Goal: Register for event/course

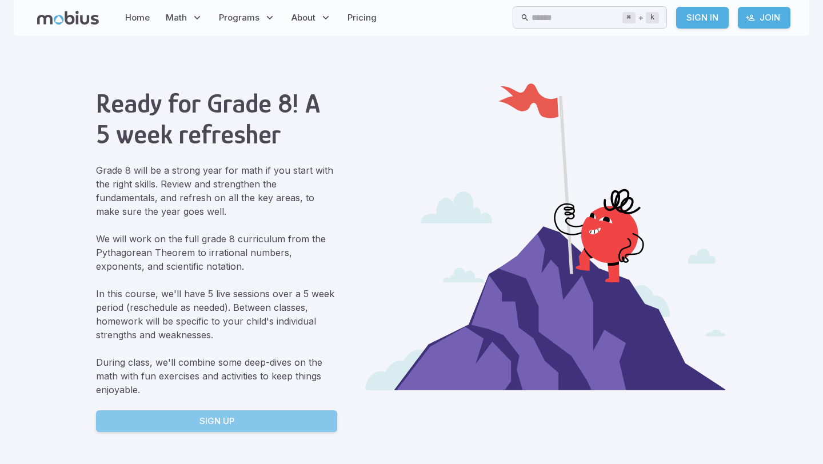
click at [237, 423] on link "Sign Up" at bounding box center [216, 421] width 241 height 22
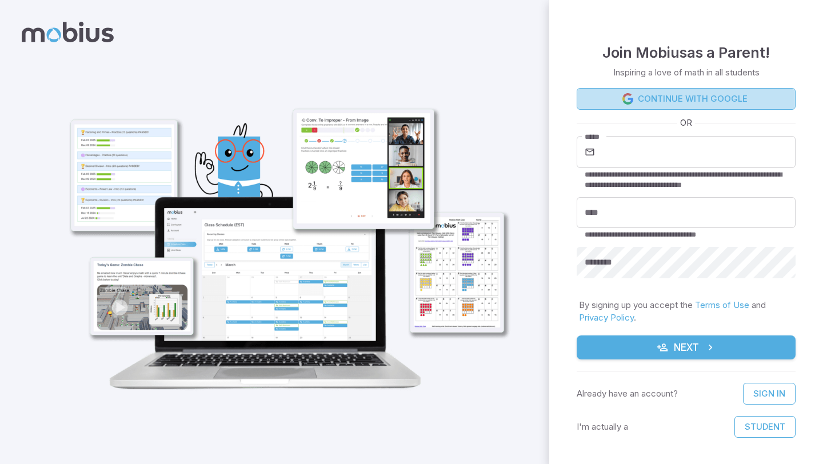
click at [682, 101] on link "Continue with Google" at bounding box center [686, 99] width 219 height 22
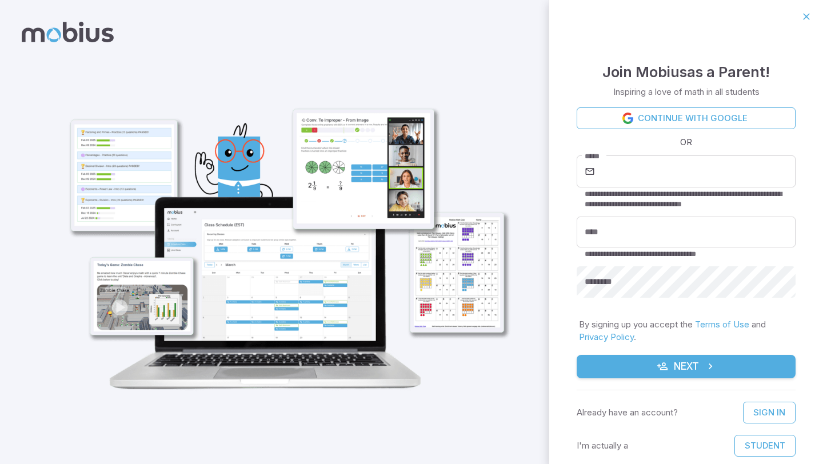
scroll to position [20, 0]
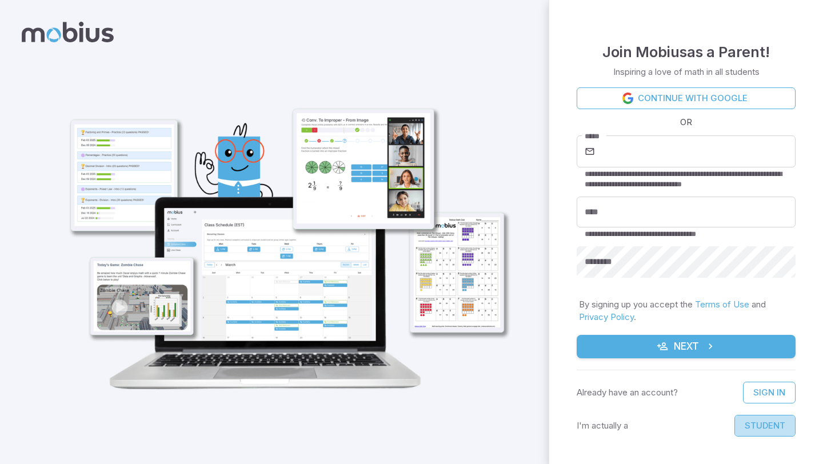
click at [786, 424] on button "Student" at bounding box center [764, 426] width 61 height 22
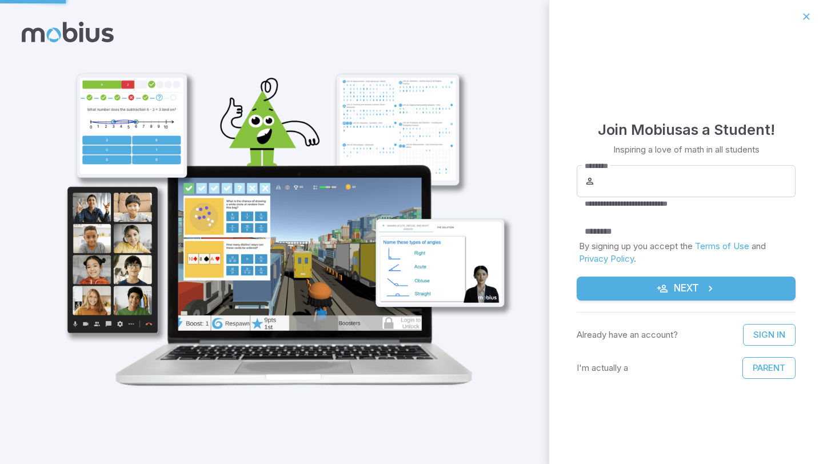
scroll to position [0, 0]
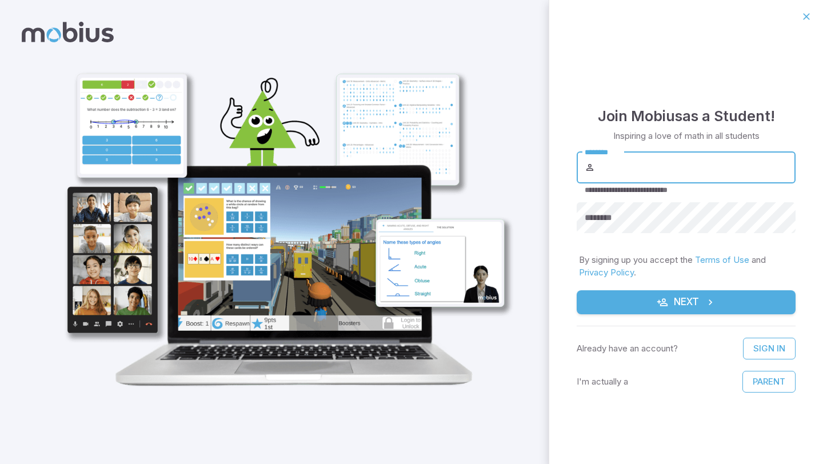
click at [711, 159] on input "********" at bounding box center [696, 167] width 198 height 32
type input "**********"
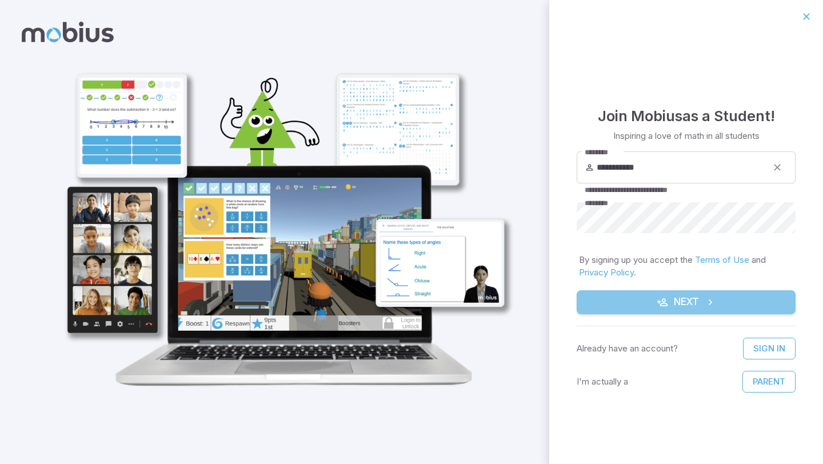
click at [732, 305] on button "Next" at bounding box center [686, 302] width 219 height 24
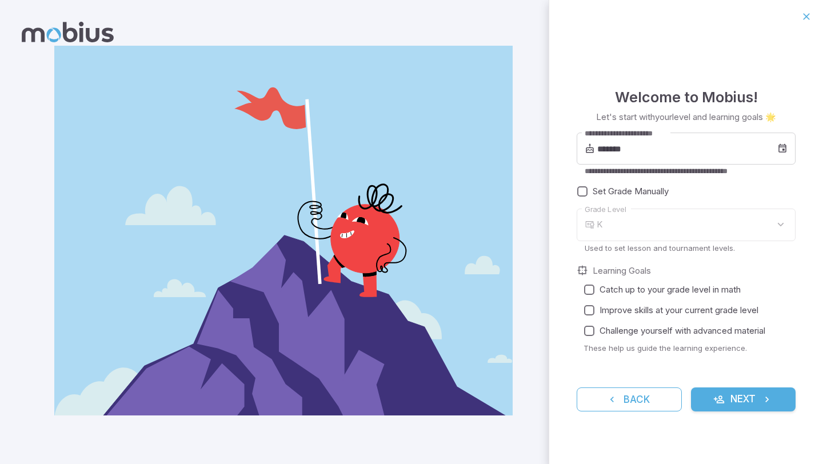
type input "*"
click at [628, 143] on input "*******" at bounding box center [687, 149] width 180 height 32
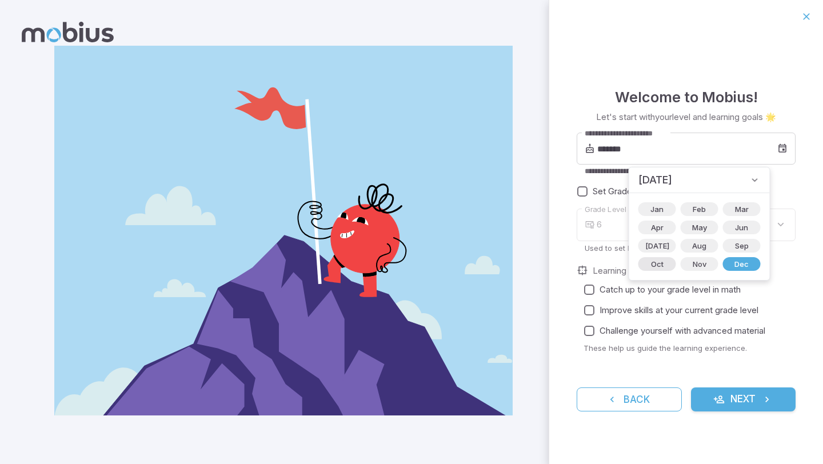
click at [657, 263] on span "Oct" at bounding box center [657, 263] width 26 height 11
type input "*******"
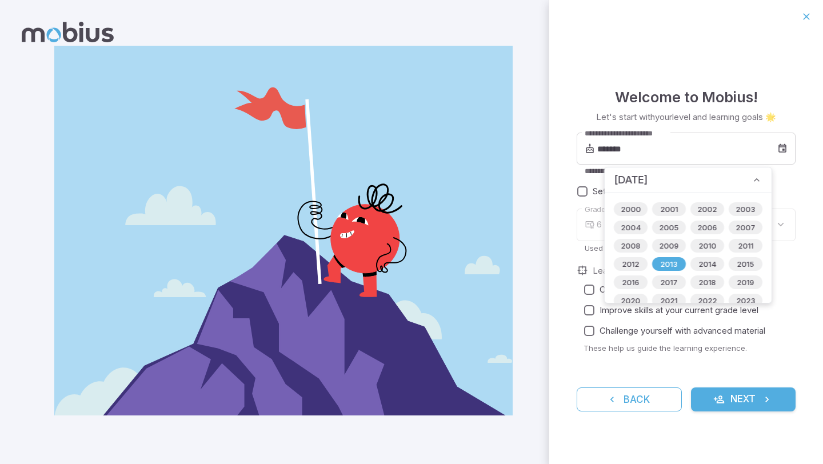
type input "*"
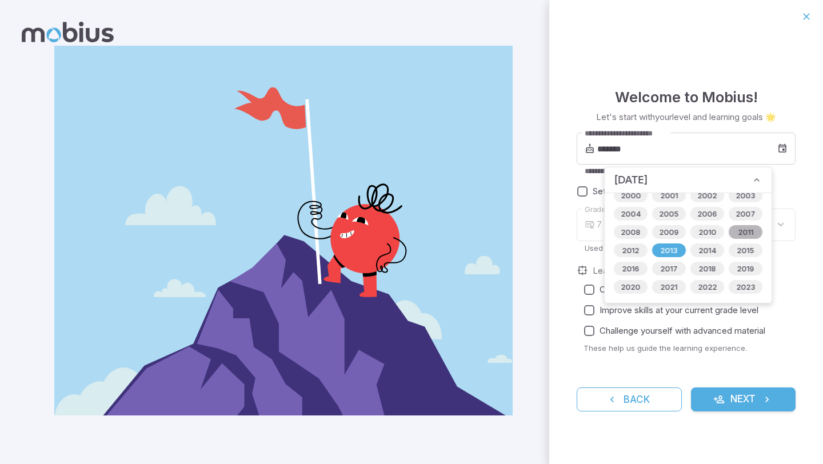
click at [745, 229] on span "2011" at bounding box center [745, 231] width 29 height 11
type input "*******"
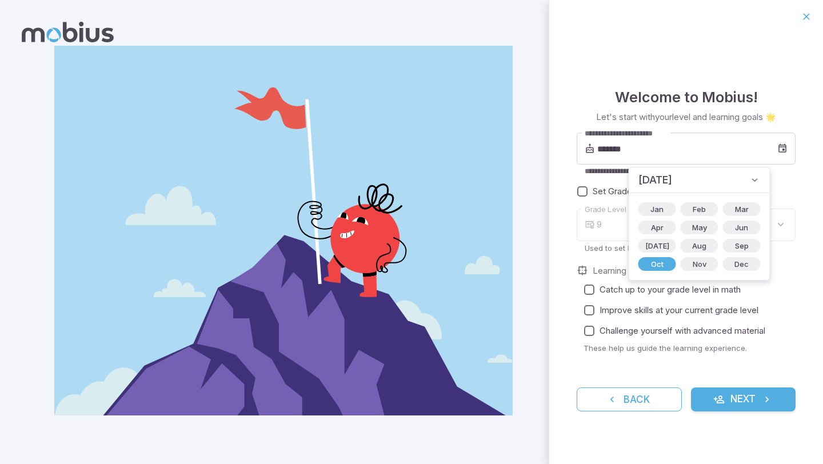
click at [605, 222] on div "9" at bounding box center [696, 225] width 199 height 33
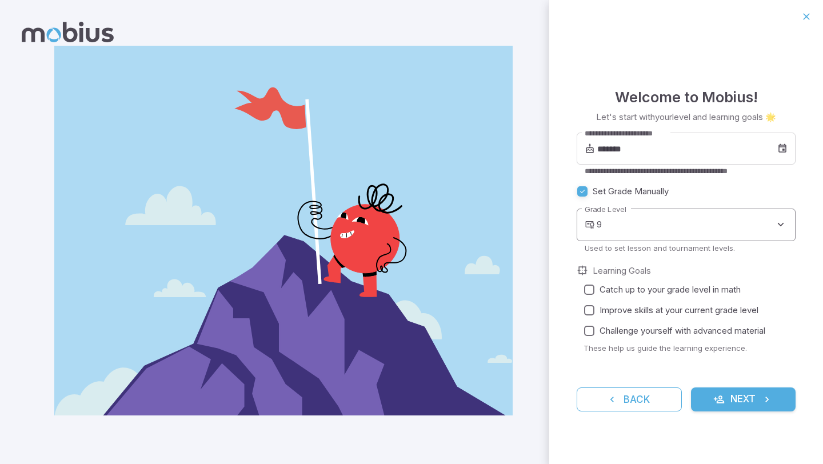
click at [693, 221] on body "**********" at bounding box center [411, 232] width 823 height 464
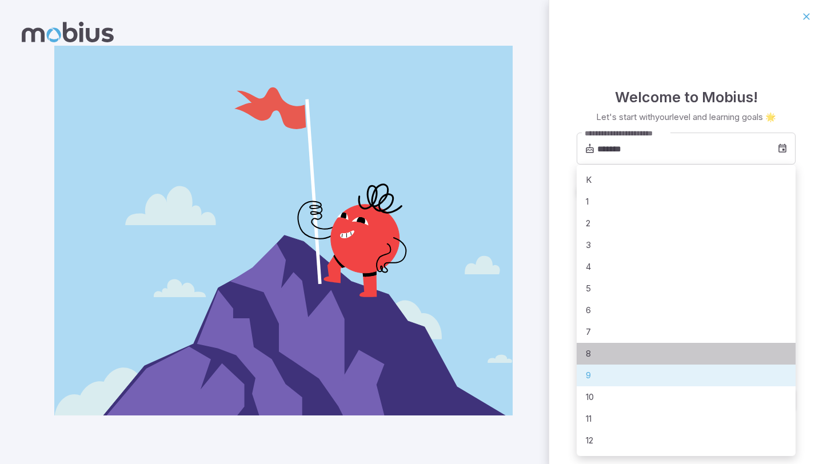
click at [605, 350] on li "8" at bounding box center [686, 354] width 219 height 22
type input "*"
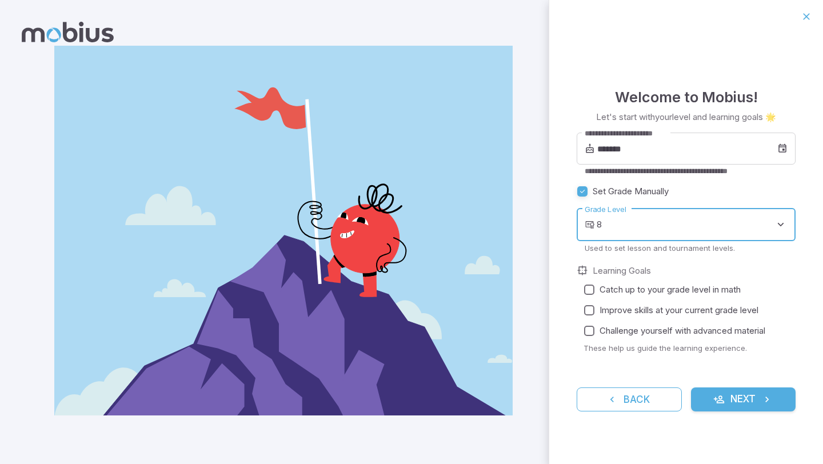
click at [578, 285] on fieldset "Learning Goals Catch up to your grade level in math Improve skills at your curr…" at bounding box center [686, 314] width 219 height 98
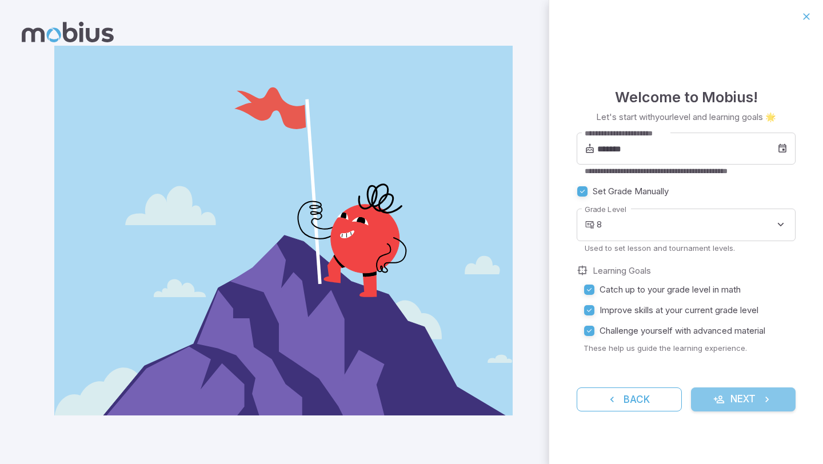
click at [742, 405] on button "Next" at bounding box center [743, 399] width 105 height 24
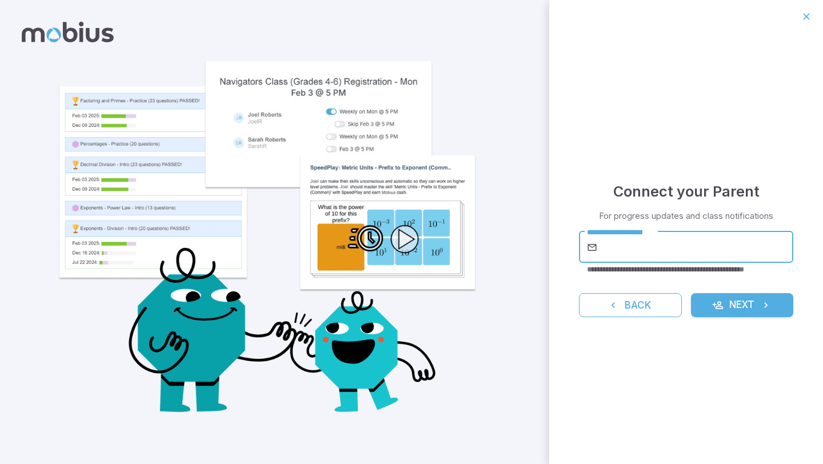
click at [687, 245] on input "**********" at bounding box center [695, 247] width 193 height 32
type input "**********"
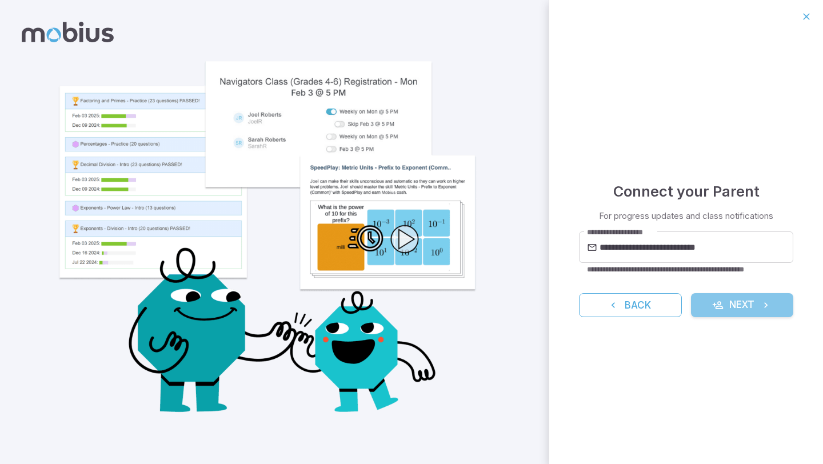
click at [736, 306] on button "Next" at bounding box center [742, 305] width 102 height 24
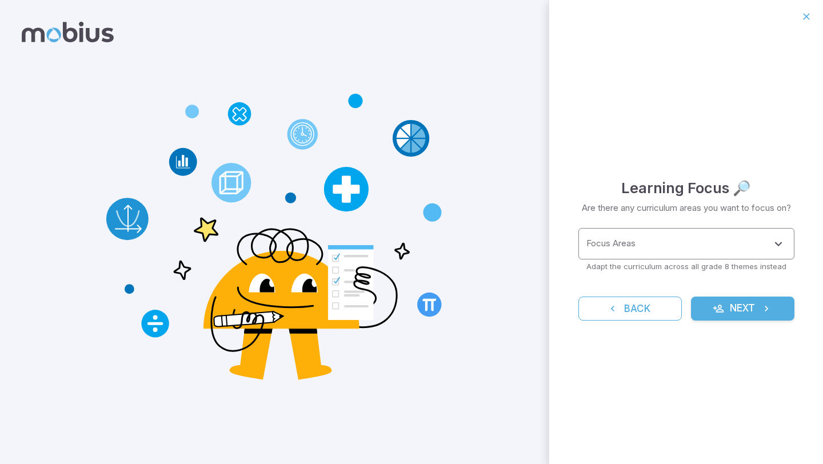
click at [729, 253] on input "Focus Areas" at bounding box center [677, 243] width 189 height 21
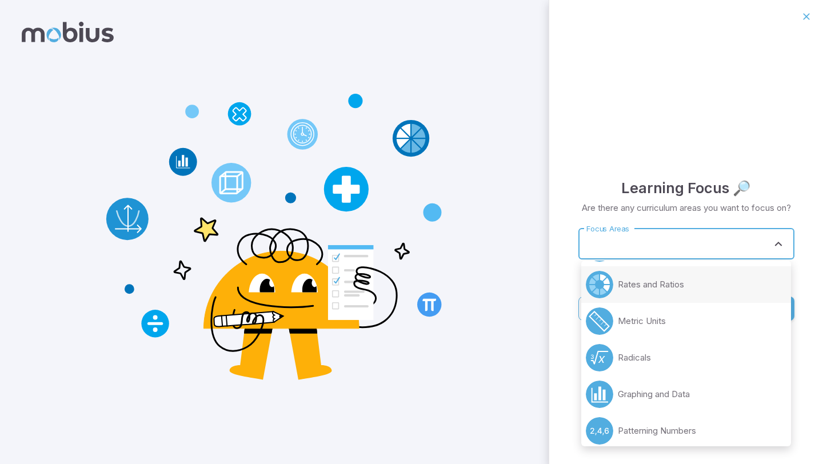
scroll to position [628, 0]
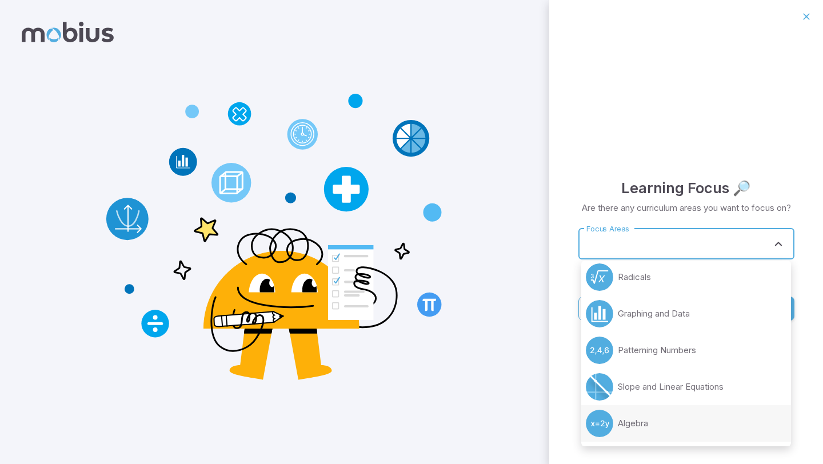
click at [639, 434] on li "Algebra" at bounding box center [686, 423] width 210 height 37
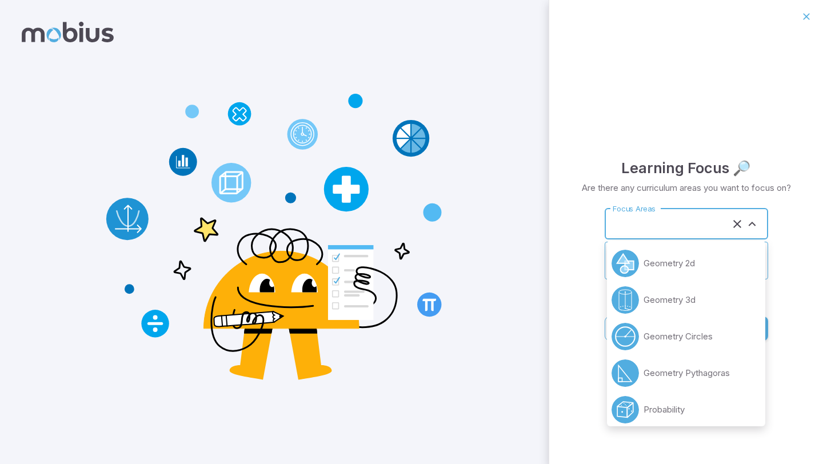
click at [690, 220] on input "Focus Areas" at bounding box center [670, 223] width 121 height 21
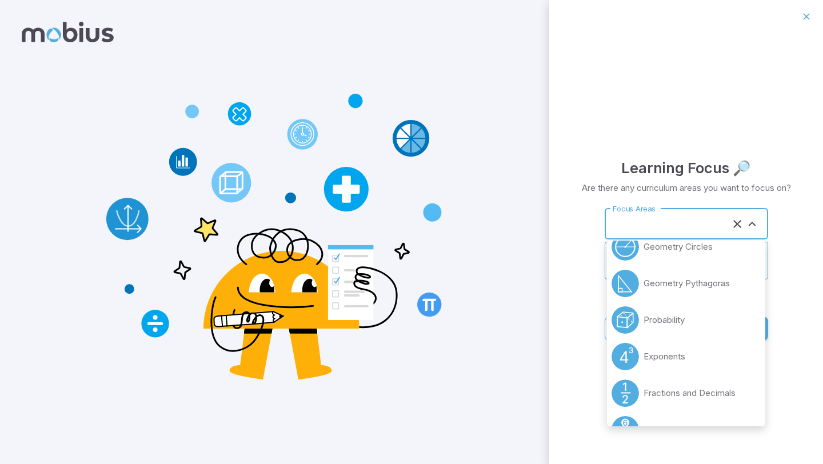
scroll to position [103, 0]
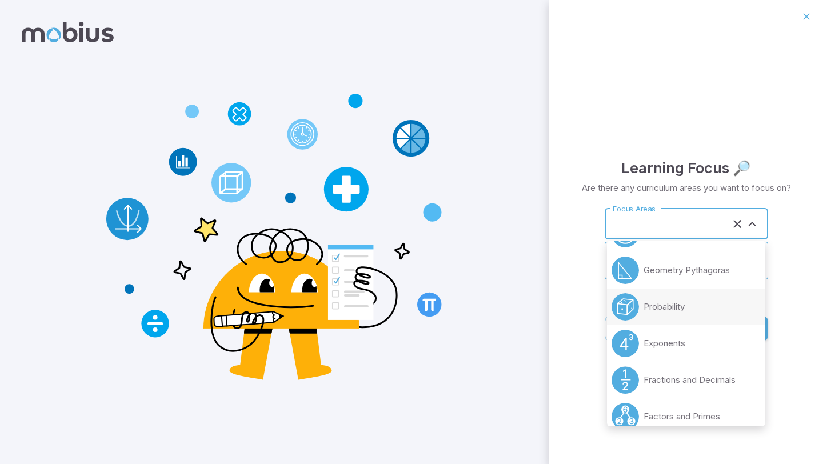
click at [679, 311] on p "Probability" at bounding box center [663, 307] width 41 height 13
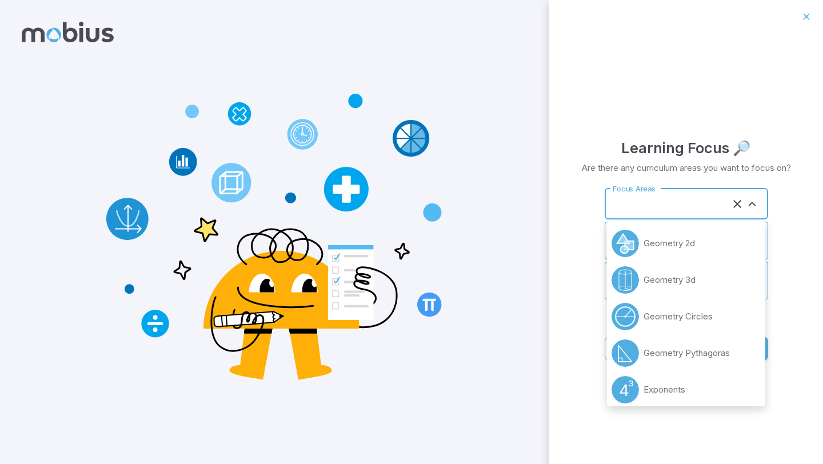
click at [703, 205] on input "Focus Areas" at bounding box center [670, 203] width 121 height 21
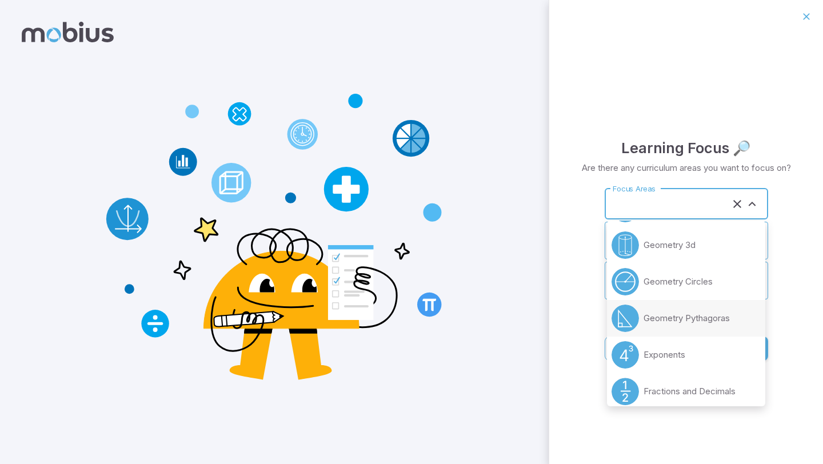
scroll to position [70, 0]
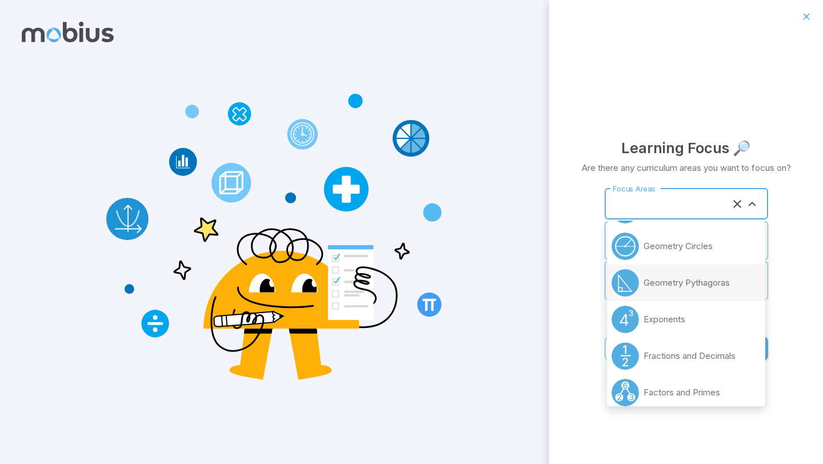
click at [671, 364] on li "Fractions and Decimals" at bounding box center [686, 356] width 158 height 37
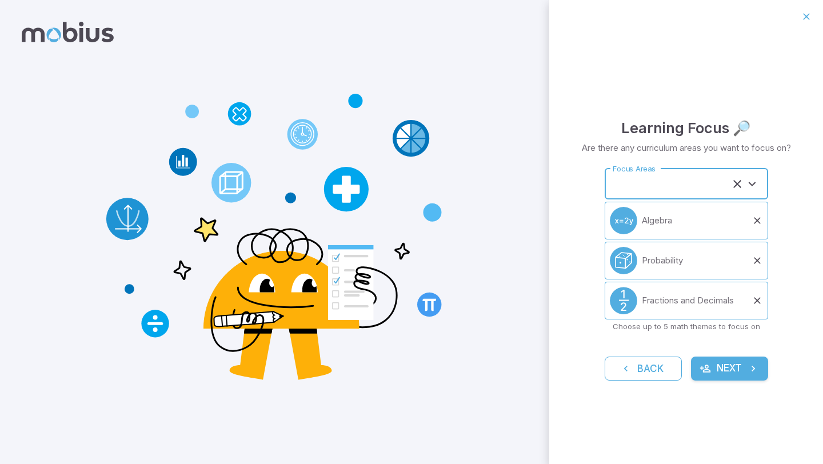
click at [658, 189] on input "Focus Areas" at bounding box center [670, 183] width 121 height 21
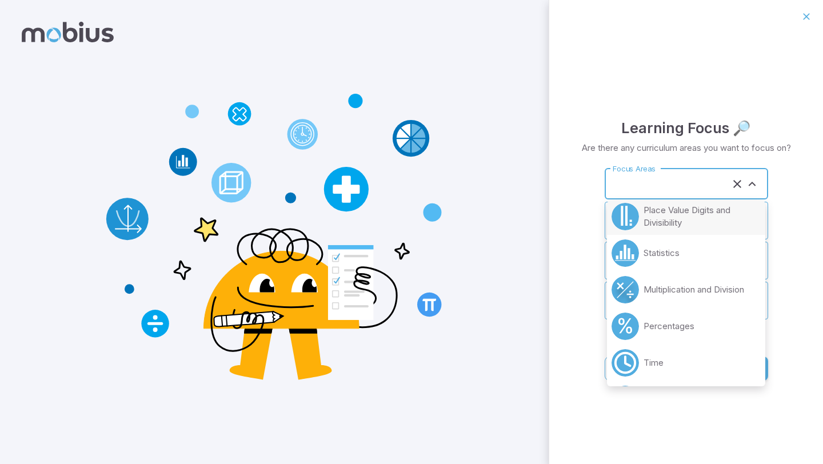
scroll to position [282, 0]
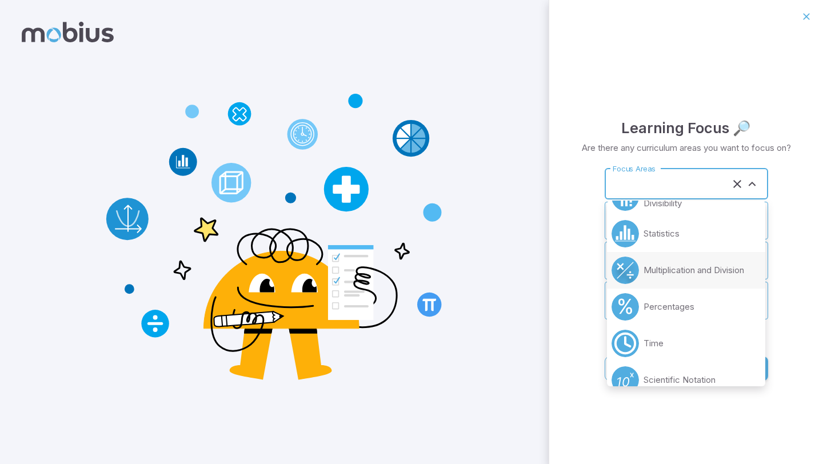
click at [663, 267] on p "Multiplication and Division" at bounding box center [693, 270] width 101 height 13
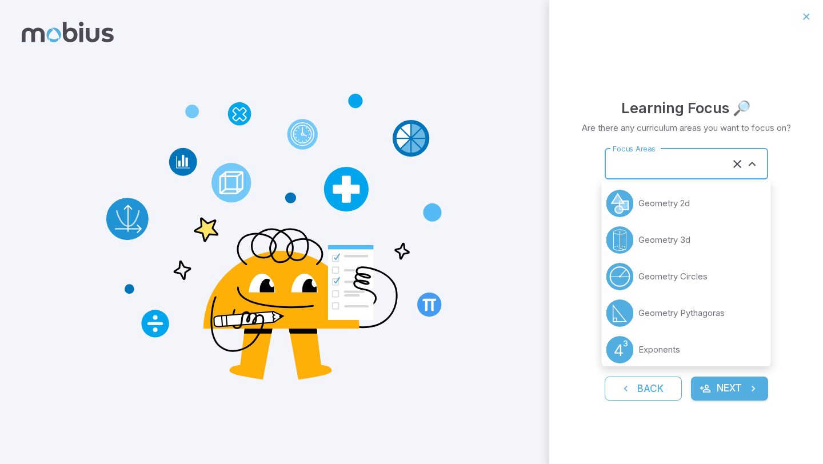
click at [653, 162] on input "Focus Areas" at bounding box center [670, 163] width 121 height 21
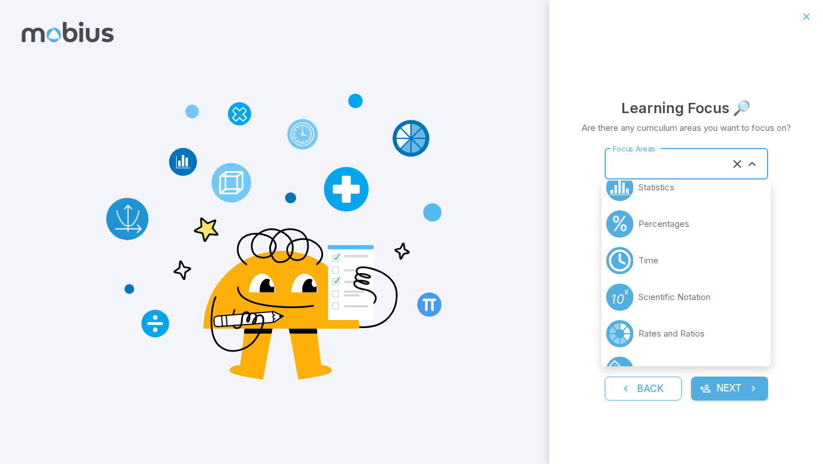
scroll to position [310, 0]
click at [661, 230] on li "Percentages" at bounding box center [686, 223] width 169 height 37
type input "**********"
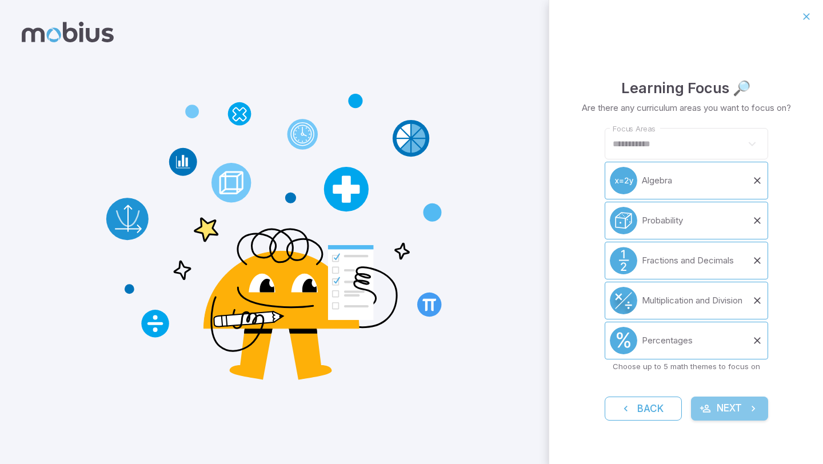
click at [751, 404] on icon "submit" at bounding box center [752, 408] width 11 height 11
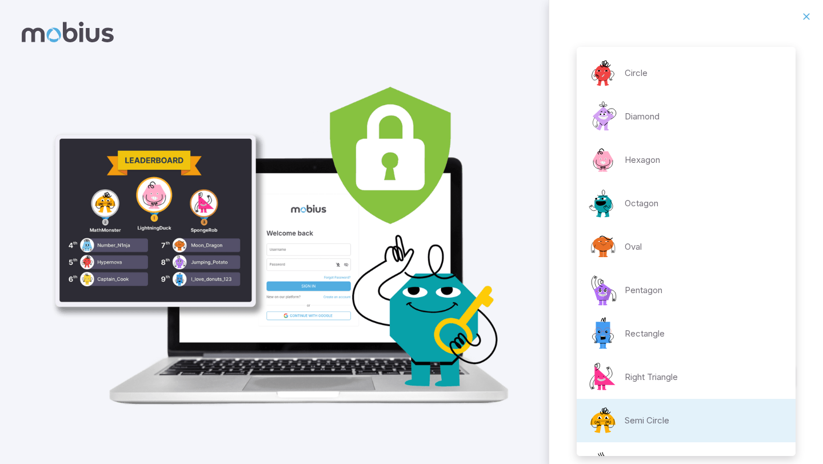
click at [706, 259] on body "**********" at bounding box center [411, 232] width 823 height 464
click at [671, 305] on li "Pentagon" at bounding box center [686, 290] width 219 height 43
type input "**********"
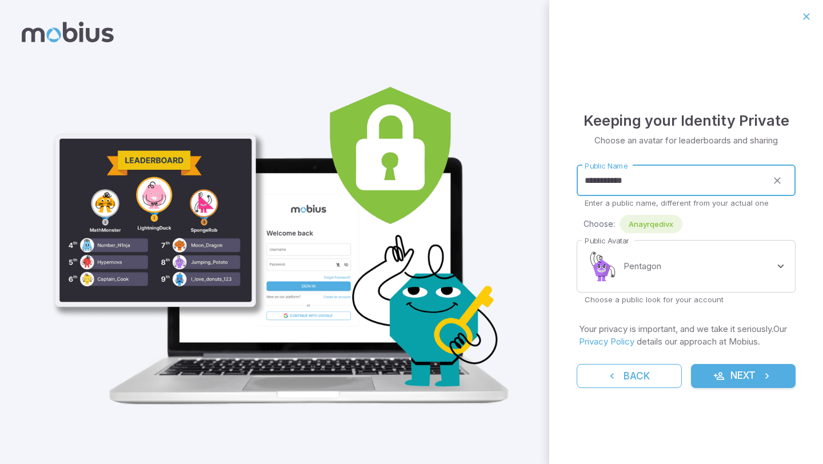
drag, startPoint x: 638, startPoint y: 178, endPoint x: 605, endPoint y: 179, distance: 32.6
click at [605, 179] on input "**********" at bounding box center [672, 180] width 190 height 31
type input "****"
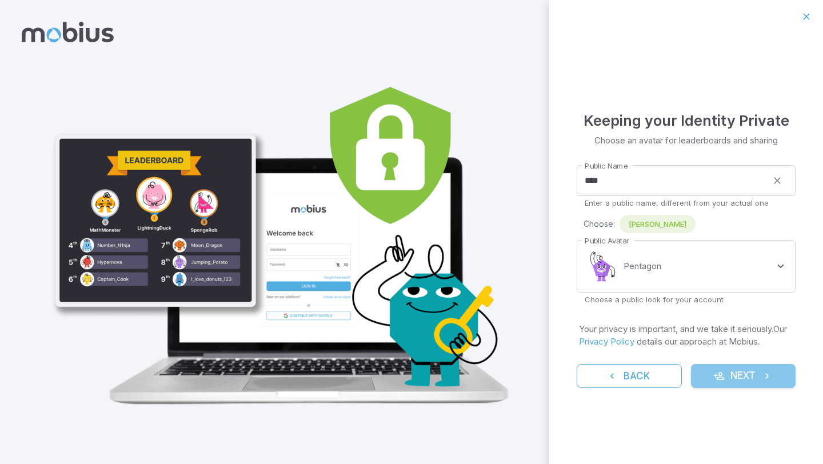
click at [766, 381] on icon "submit" at bounding box center [766, 375] width 11 height 11
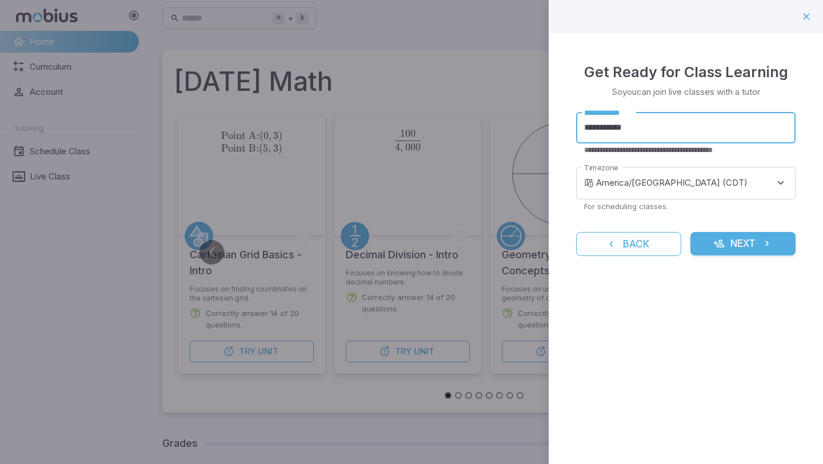
drag, startPoint x: 634, startPoint y: 130, endPoint x: 603, endPoint y: 127, distance: 31.0
click at [603, 127] on input "**********" at bounding box center [685, 127] width 219 height 31
type input "****"
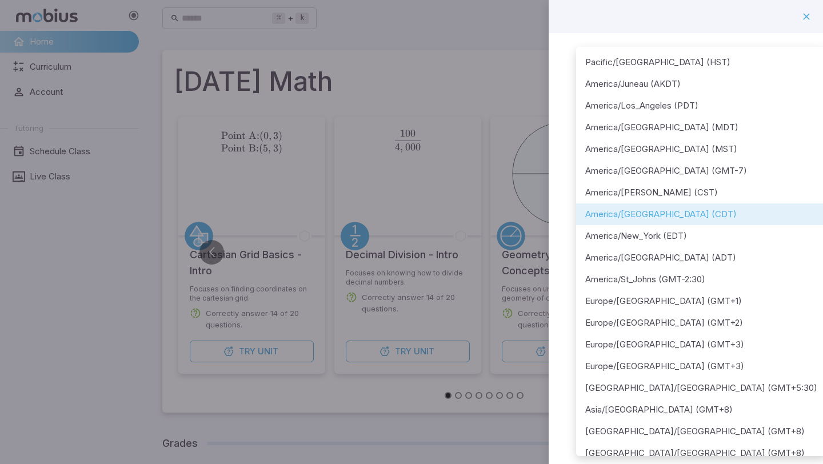
click at [805, 264] on div at bounding box center [411, 232] width 823 height 464
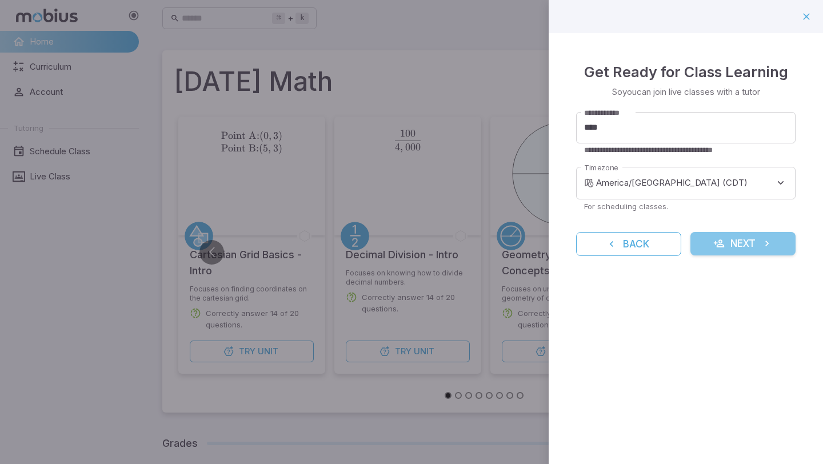
click at [725, 243] on button "Next" at bounding box center [742, 244] width 105 height 24
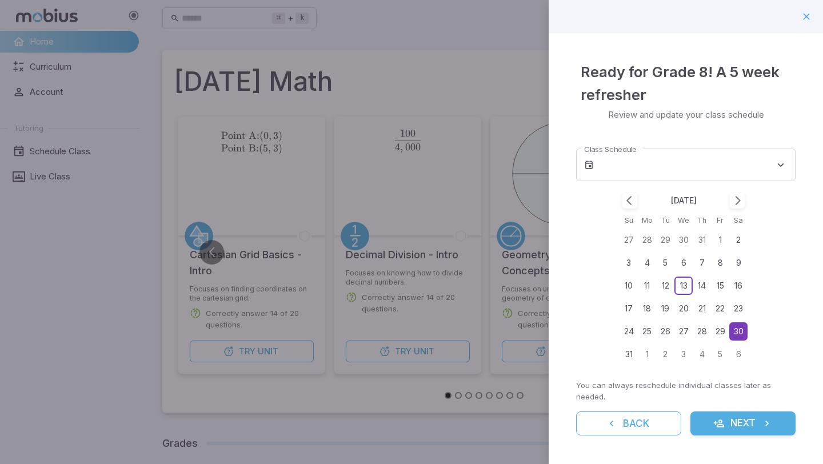
type input "**********"
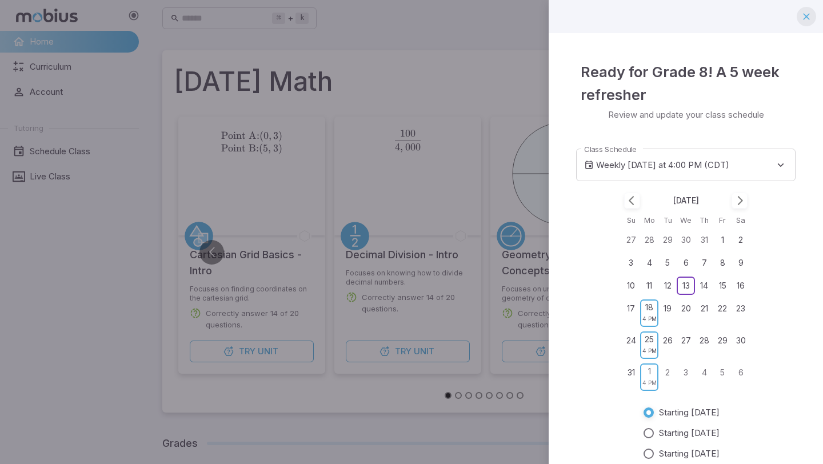
click at [812, 19] on button "button" at bounding box center [806, 16] width 19 height 19
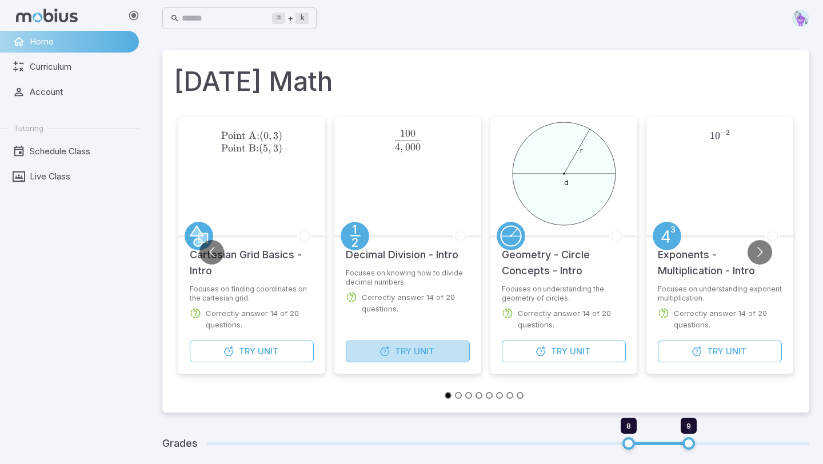
click at [416, 346] on span "Unit" at bounding box center [424, 351] width 21 height 13
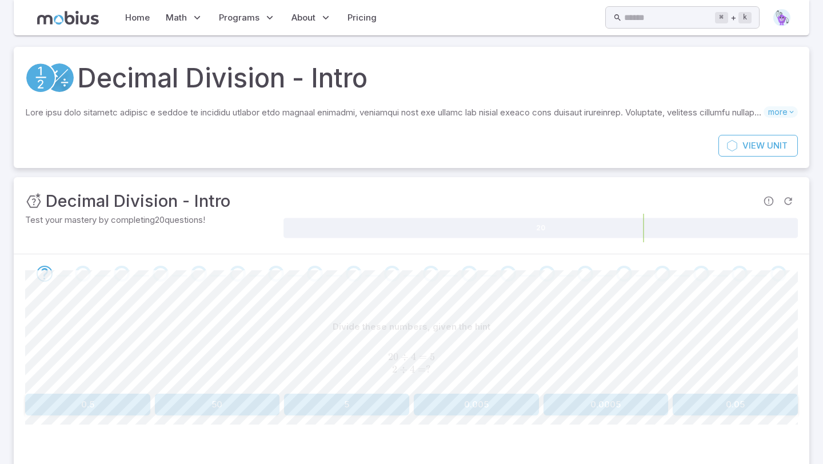
scroll to position [48, 0]
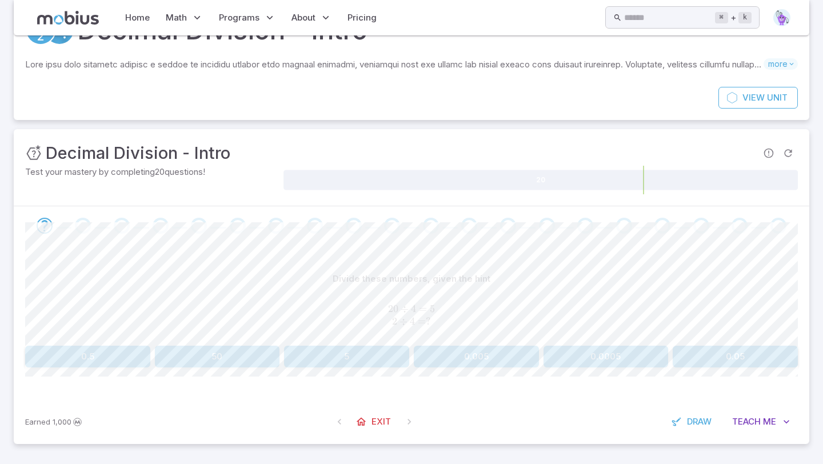
click at [96, 351] on button "0.5" at bounding box center [87, 357] width 125 height 22
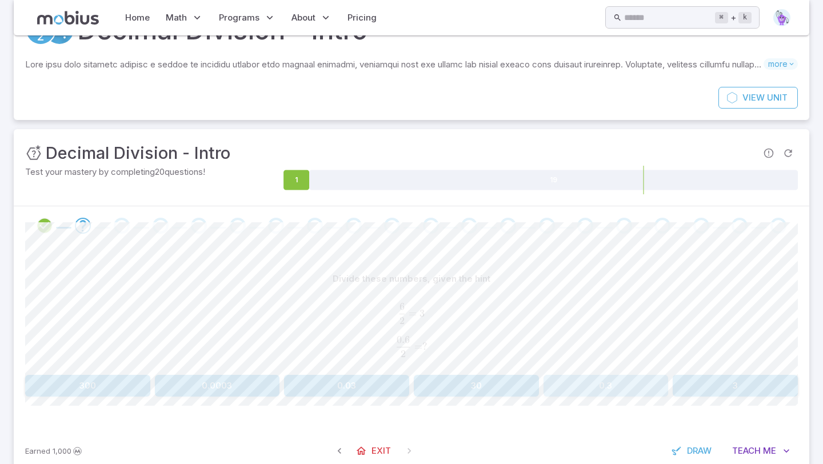
click at [624, 383] on button "0.3" at bounding box center [605, 386] width 125 height 22
click at [193, 383] on button "0.06" at bounding box center [217, 386] width 125 height 22
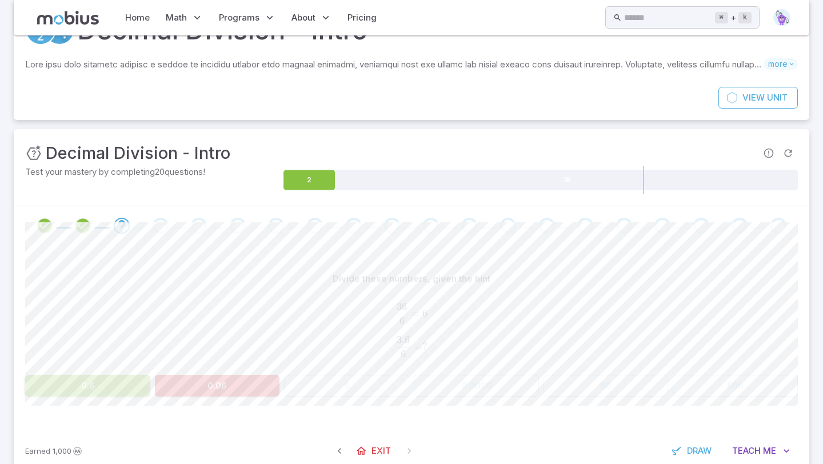
click at [119, 391] on button "0.6" at bounding box center [87, 386] width 125 height 22
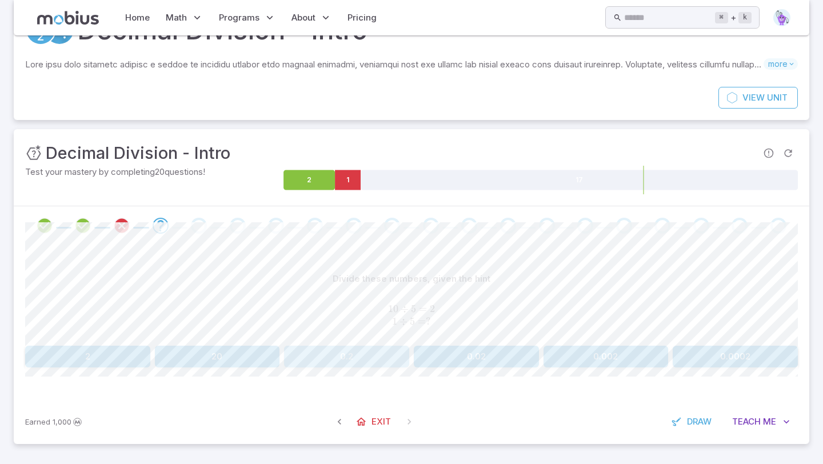
click at [370, 361] on button "0.2" at bounding box center [346, 357] width 125 height 22
click at [352, 356] on button "0.6" at bounding box center [346, 357] width 125 height 22
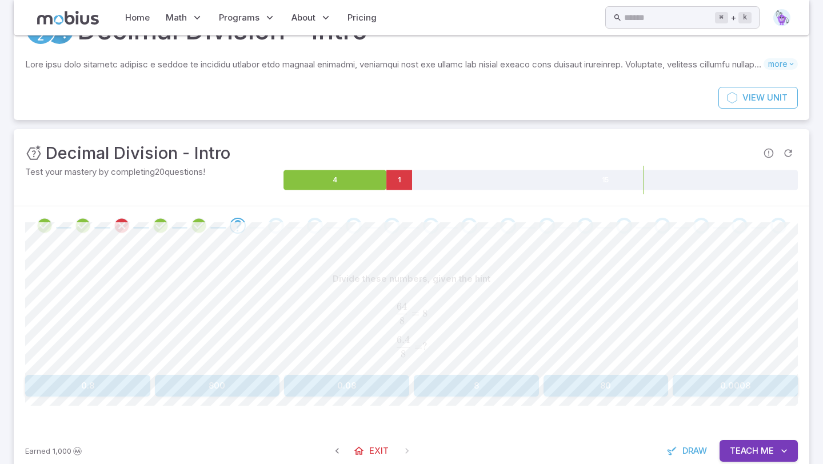
click at [106, 386] on button "0.8" at bounding box center [87, 386] width 125 height 22
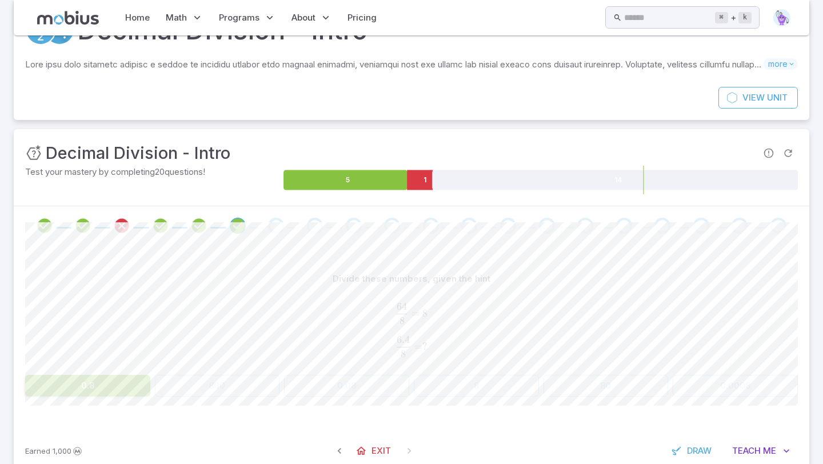
scroll to position [36, 0]
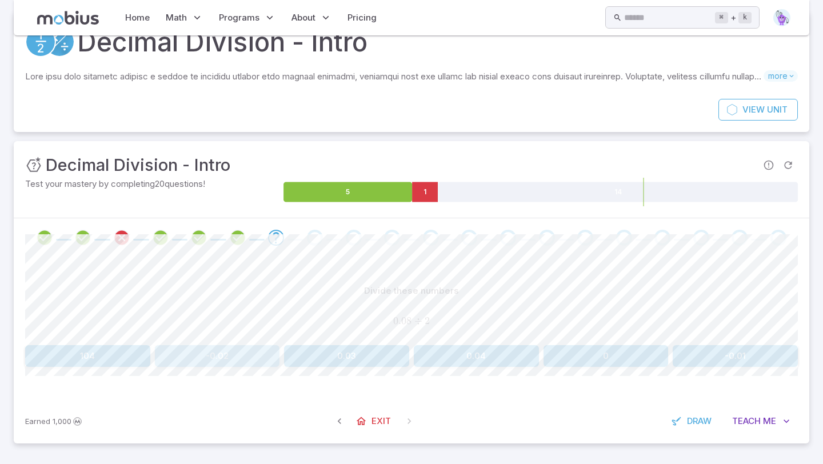
click at [236, 355] on button "-0.02" at bounding box center [217, 356] width 125 height 22
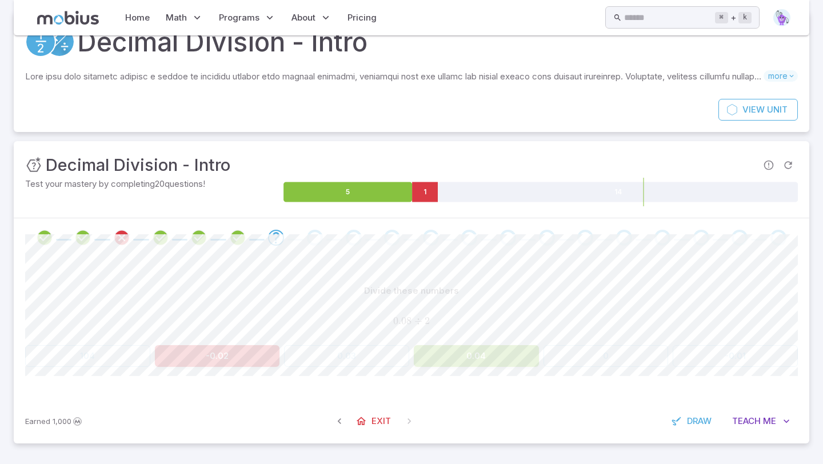
click at [498, 384] on div "Divide these numbers 0.08 ÷ 2 0.08 \div 2 0.08 ÷ 2 104 -0.02 0.03 0.04 0 -0.01 …" at bounding box center [411, 328] width 773 height 142
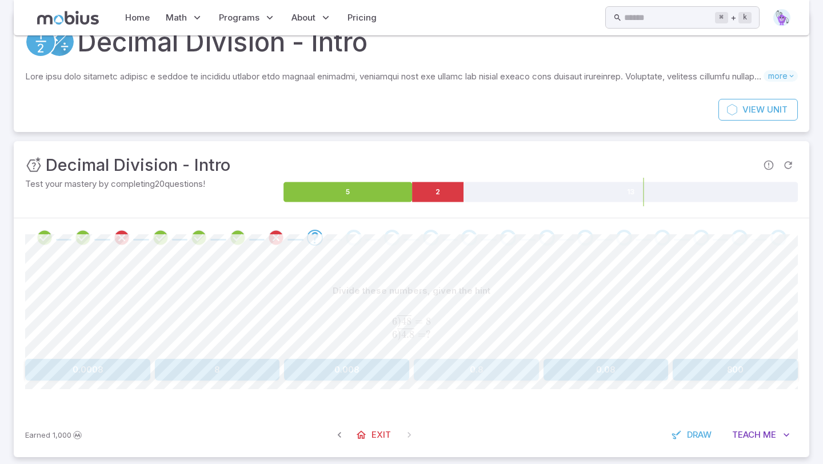
click at [462, 369] on button "0.8" at bounding box center [476, 370] width 125 height 22
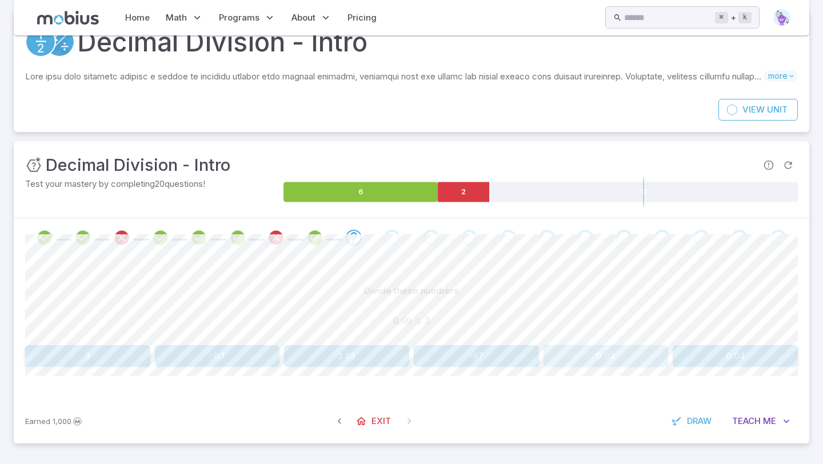
click at [585, 350] on button "0.03" at bounding box center [605, 356] width 125 height 22
click at [505, 357] on button "0.2" at bounding box center [476, 356] width 125 height 22
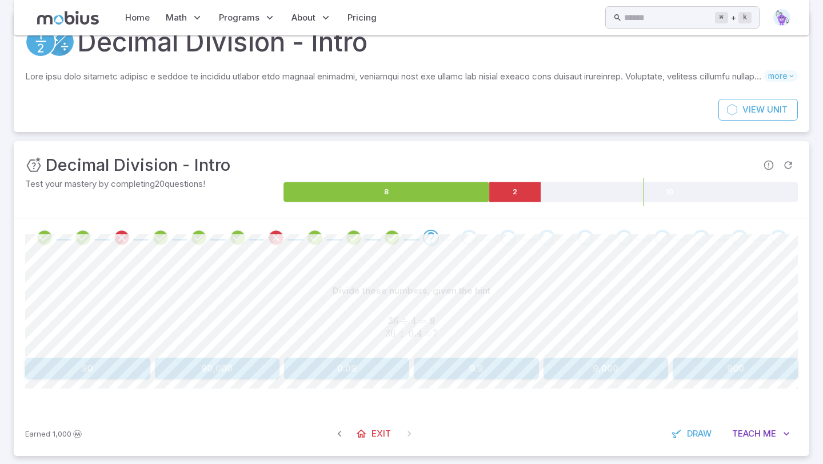
click at [476, 367] on button "0.9" at bounding box center [476, 369] width 125 height 22
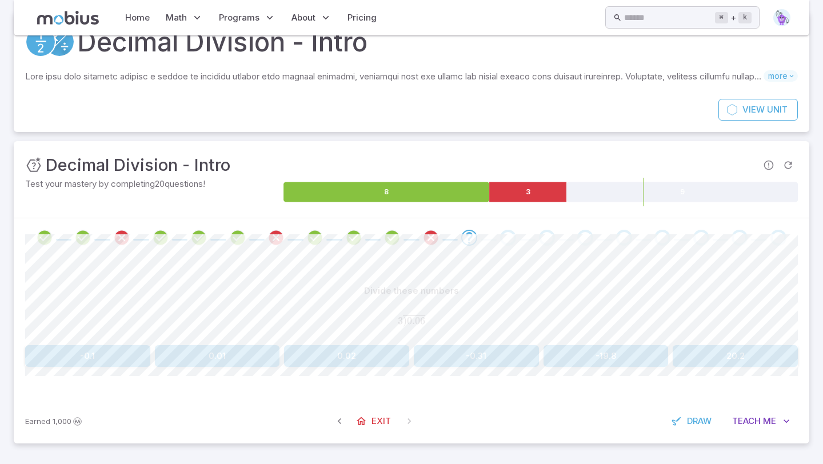
click at [363, 357] on button "0.02" at bounding box center [346, 356] width 125 height 22
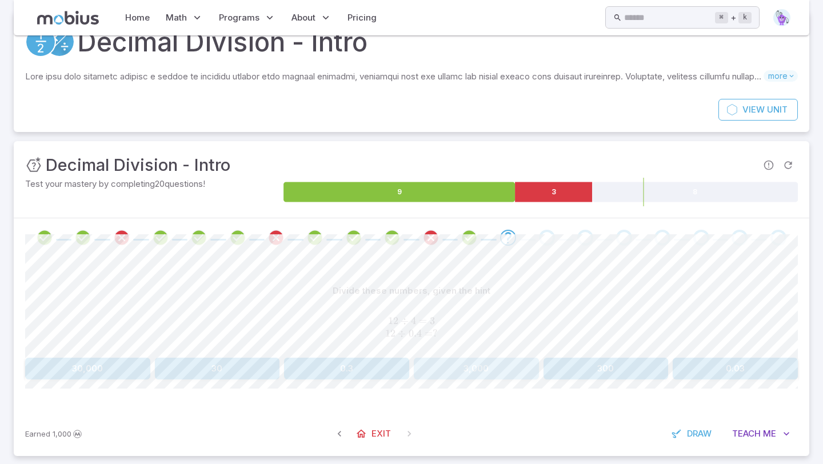
click at [431, 372] on button "3,000" at bounding box center [476, 369] width 125 height 22
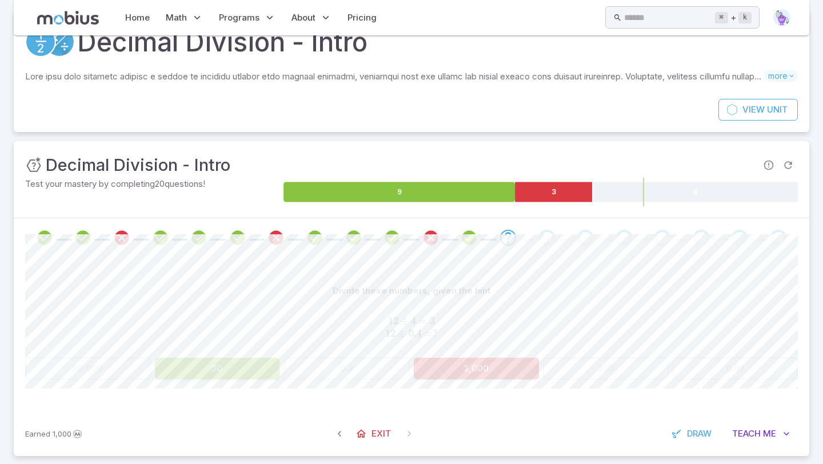
click at [377, 403] on div "Divide these numbers, given the hint 12 ÷ 4 = 3 12 ÷ 0.4 = ? 12 \div 4 = 3\\ \\…" at bounding box center [411, 334] width 773 height 154
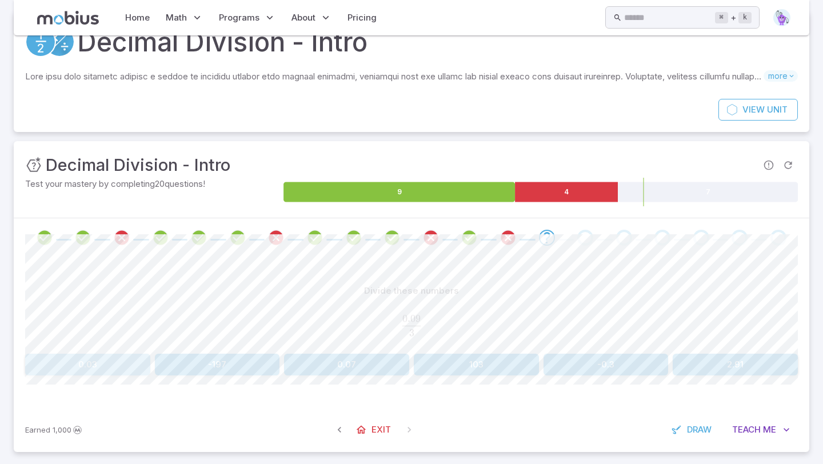
click at [108, 370] on button "0.03" at bounding box center [87, 365] width 125 height 22
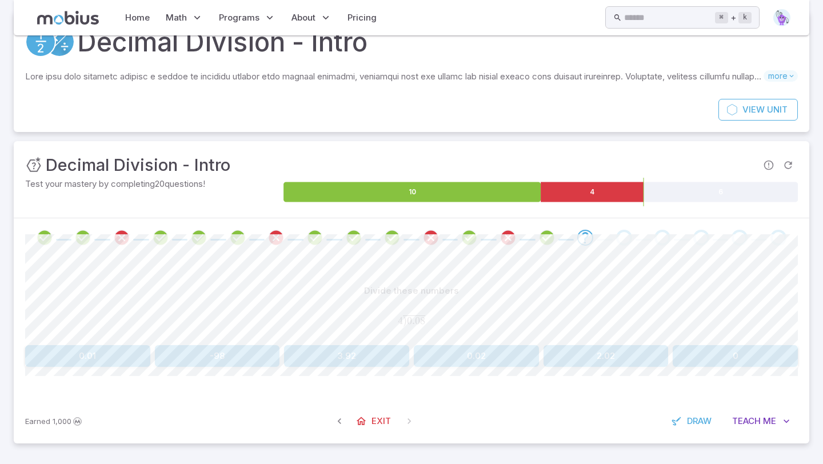
click at [505, 353] on button "0.02" at bounding box center [476, 356] width 125 height 22
click at [94, 361] on button "0.02" at bounding box center [87, 356] width 125 height 22
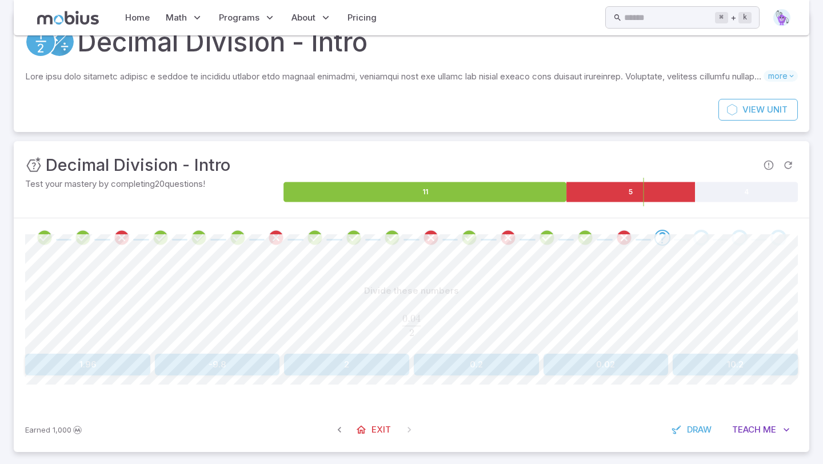
click at [584, 357] on button "0.02" at bounding box center [605, 365] width 125 height 22
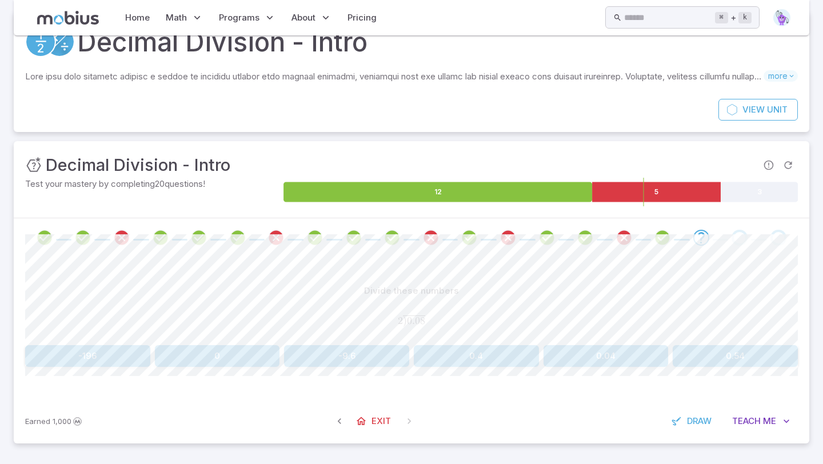
click at [595, 353] on button "0.04" at bounding box center [605, 356] width 125 height 22
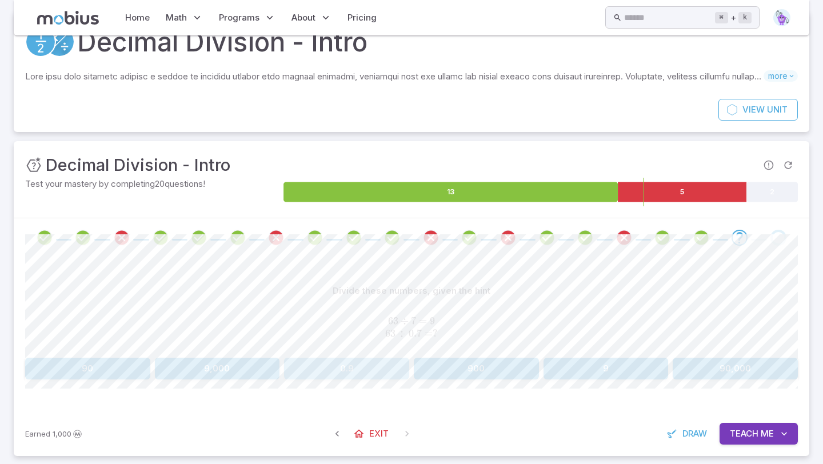
click at [387, 362] on button "0.9" at bounding box center [346, 369] width 125 height 22
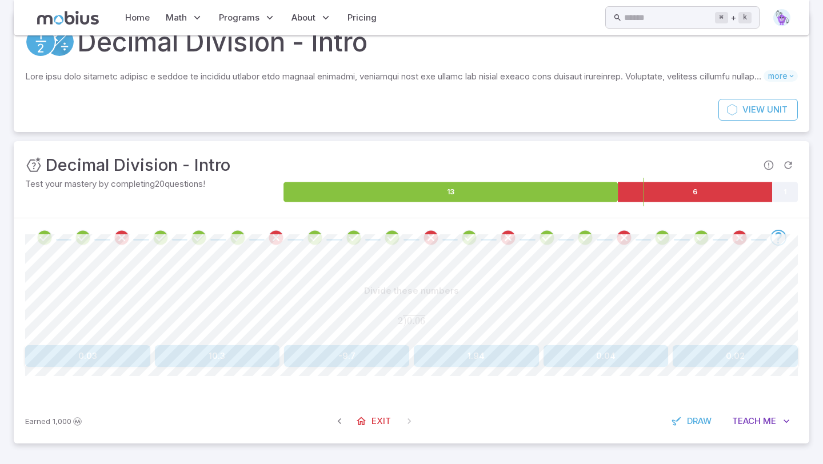
click at [518, 422] on div "Earned 1,000 Exit Draw Teach Me" at bounding box center [411, 421] width 795 height 45
click at [748, 356] on button "0.02" at bounding box center [735, 356] width 125 height 22
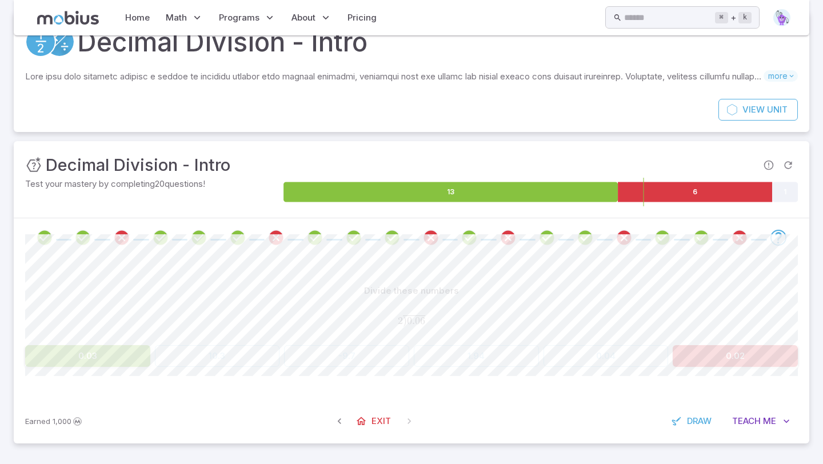
click at [618, 408] on div "Earned 1,000 Exit Draw Teach Me" at bounding box center [411, 421] width 795 height 45
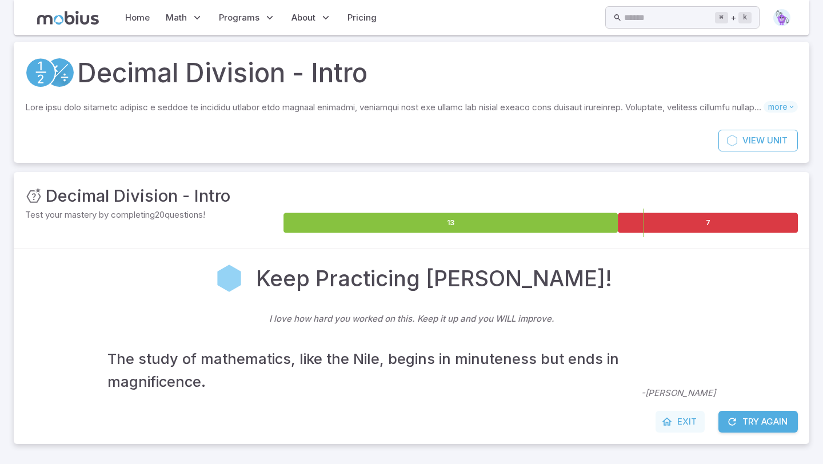
click at [683, 418] on span "Exit" at bounding box center [686, 421] width 19 height 13
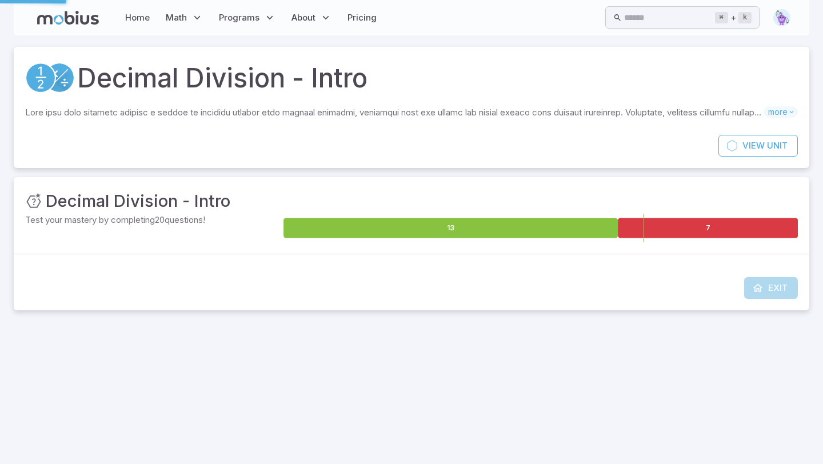
scroll to position [0, 0]
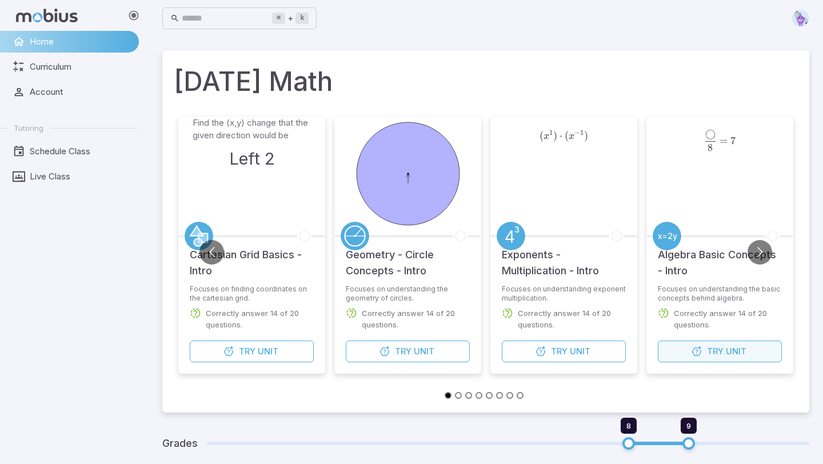
drag, startPoint x: 736, startPoint y: 351, endPoint x: 728, endPoint y: 351, distance: 8.0
click at [728, 351] on span "Unit" at bounding box center [736, 351] width 21 height 13
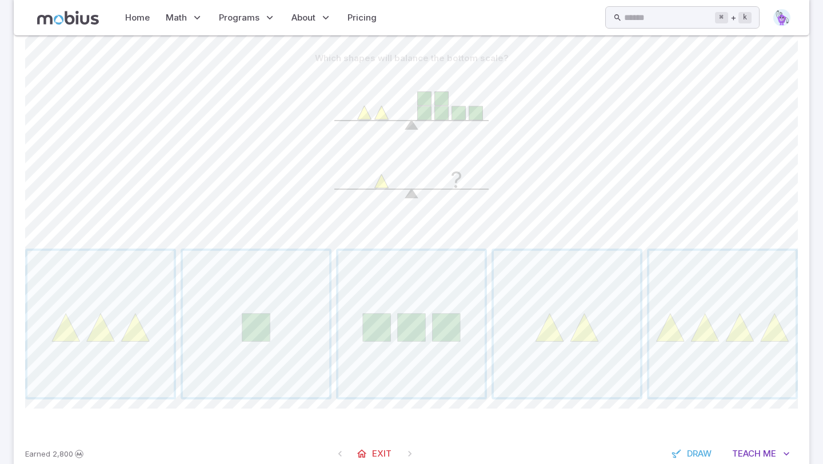
scroll to position [267, 0]
click at [270, 354] on span "button" at bounding box center [256, 326] width 146 height 146
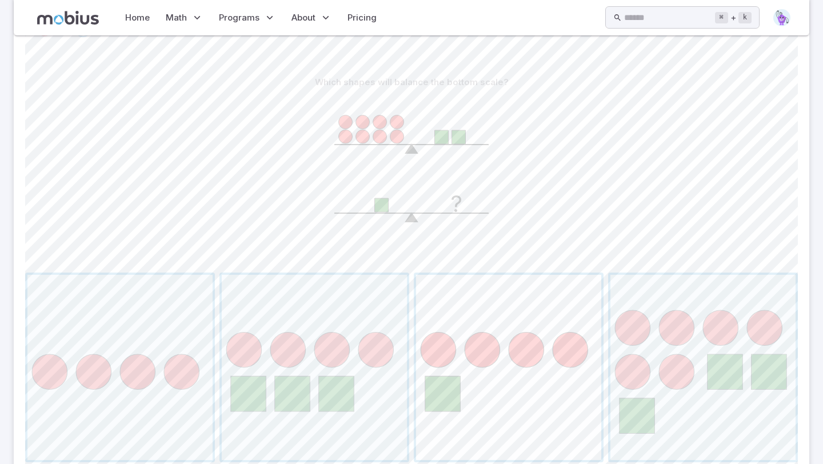
scroll to position [247, 0]
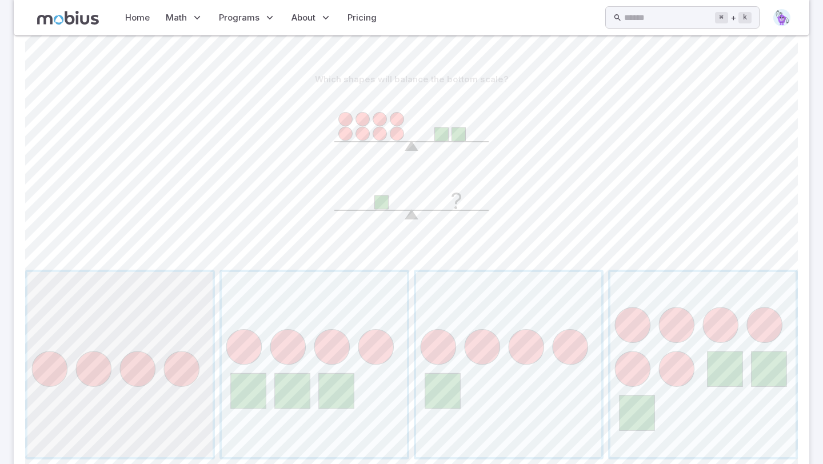
click at [67, 439] on span "button" at bounding box center [119, 364] width 185 height 185
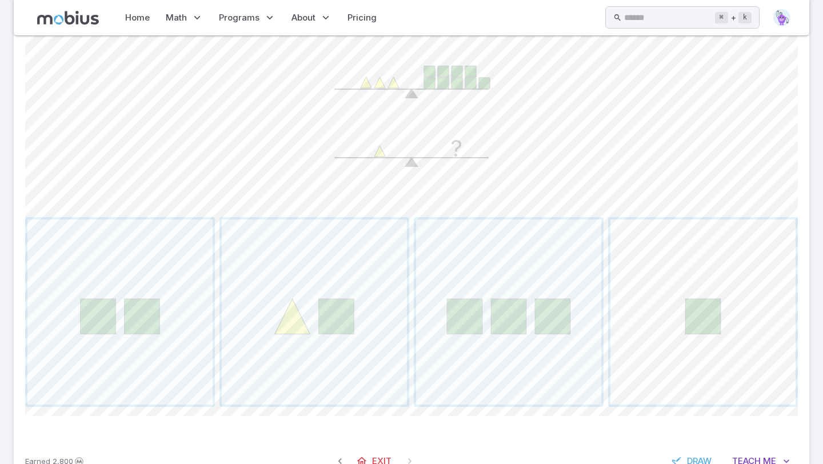
scroll to position [339, 0]
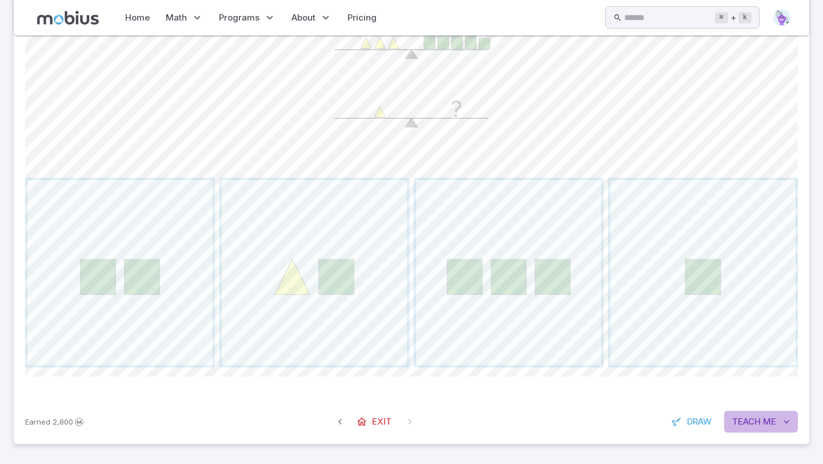
click at [755, 423] on span "Teach" at bounding box center [746, 421] width 29 height 13
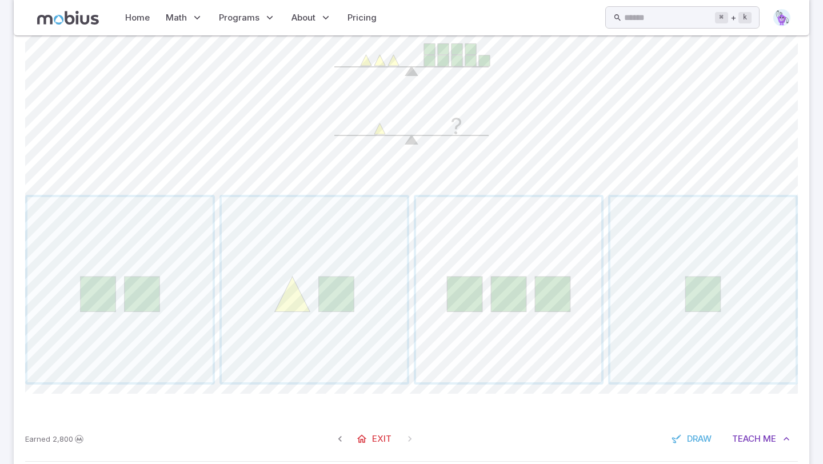
scroll to position [321, 0]
click at [522, 315] on span "button" at bounding box center [508, 290] width 185 height 185
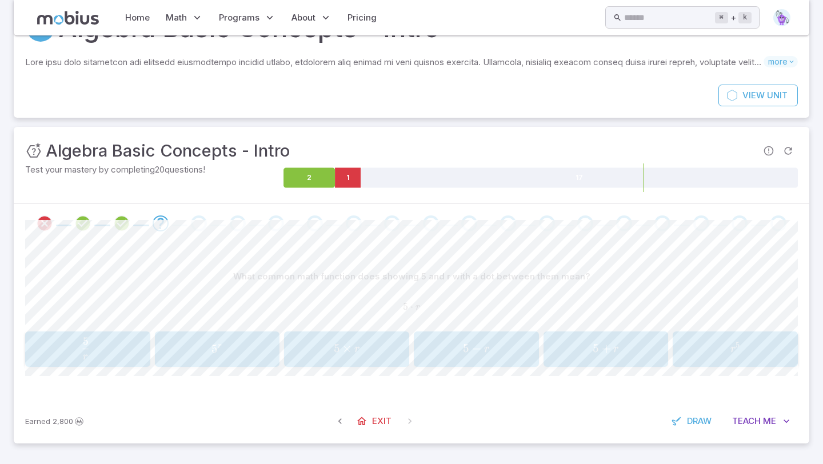
scroll to position [50, 0]
click at [191, 351] on span "5 r" at bounding box center [217, 349] width 118 height 14
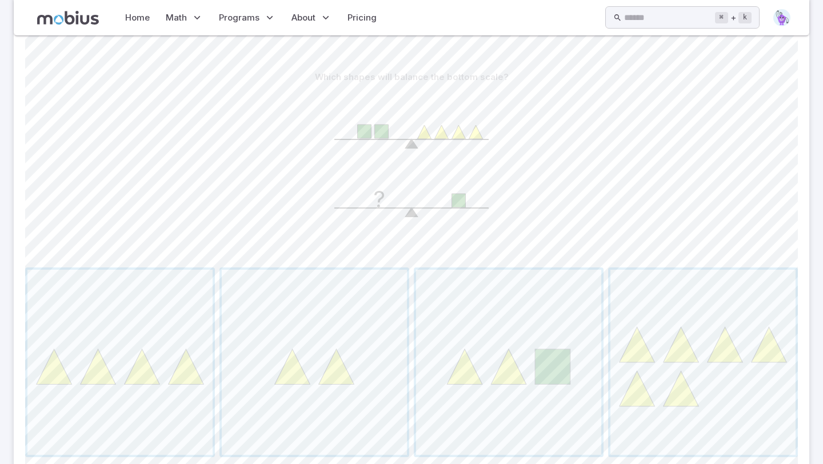
scroll to position [253, 0]
click at [325, 347] on span "button" at bounding box center [314, 358] width 185 height 185
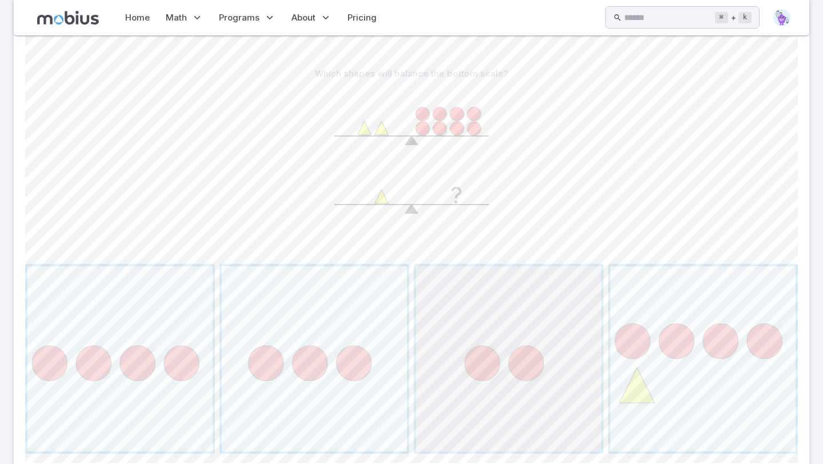
click at [577, 306] on span "button" at bounding box center [508, 358] width 185 height 185
click at [503, 379] on span "button" at bounding box center [508, 358] width 185 height 185
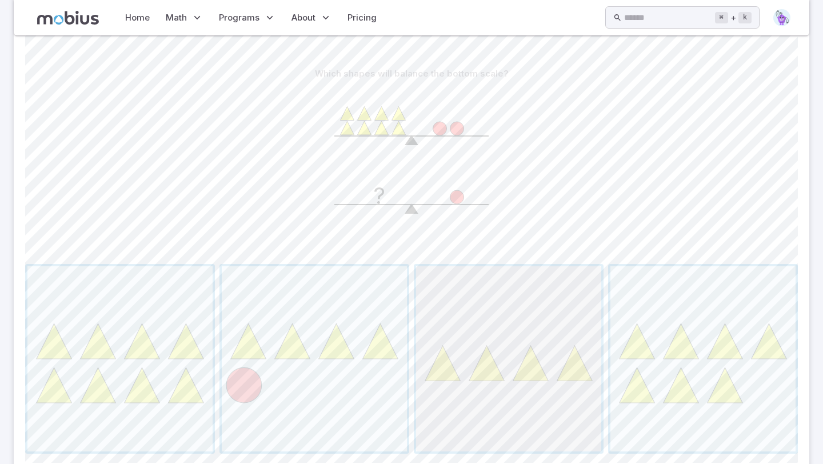
click at [494, 358] on span "button" at bounding box center [508, 358] width 185 height 185
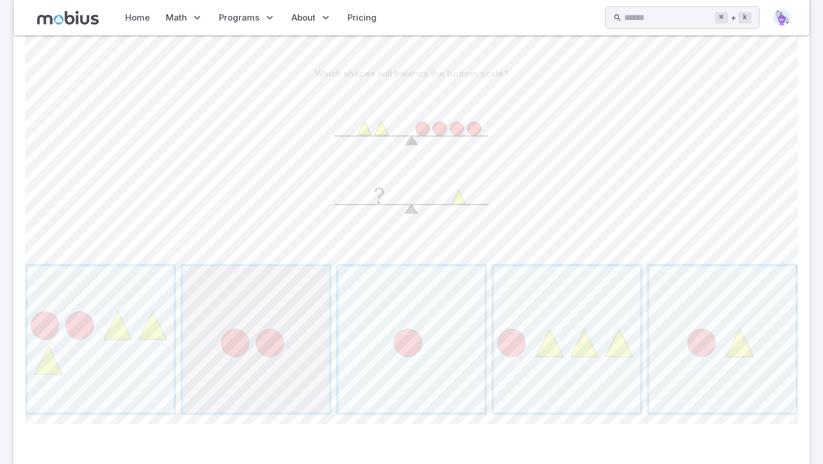
click at [280, 303] on span "button" at bounding box center [256, 339] width 146 height 146
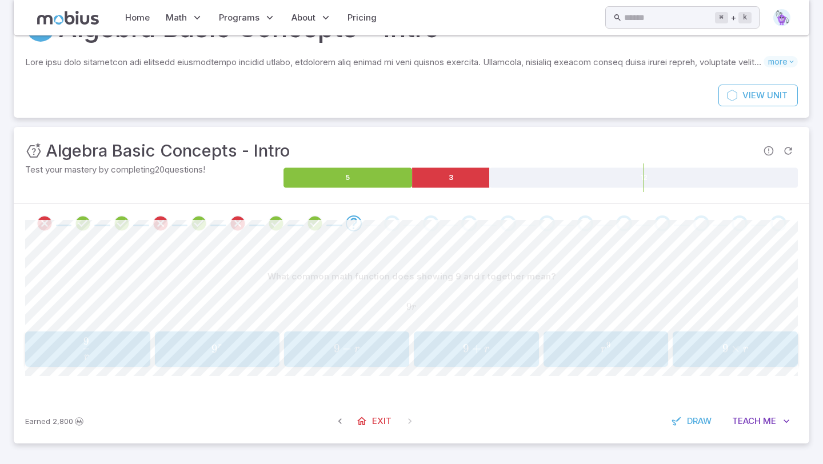
scroll to position [50, 0]
click at [71, 334] on button "9 r \frac{9}{r} r 9 ​" at bounding box center [87, 348] width 125 height 35
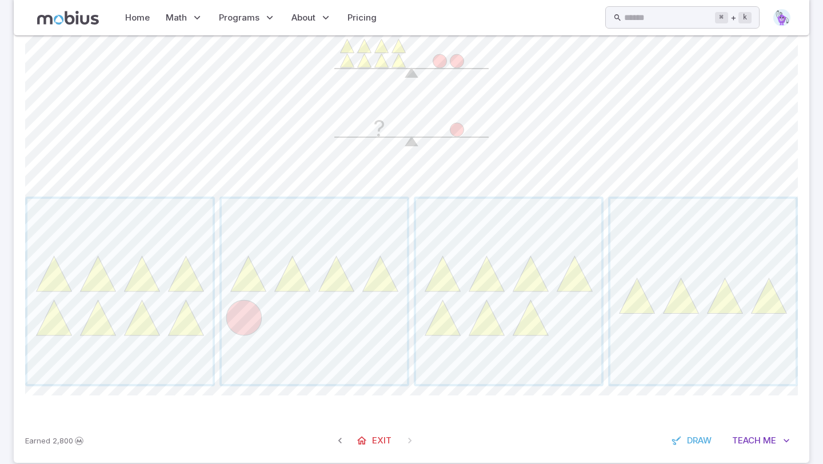
scroll to position [324, 0]
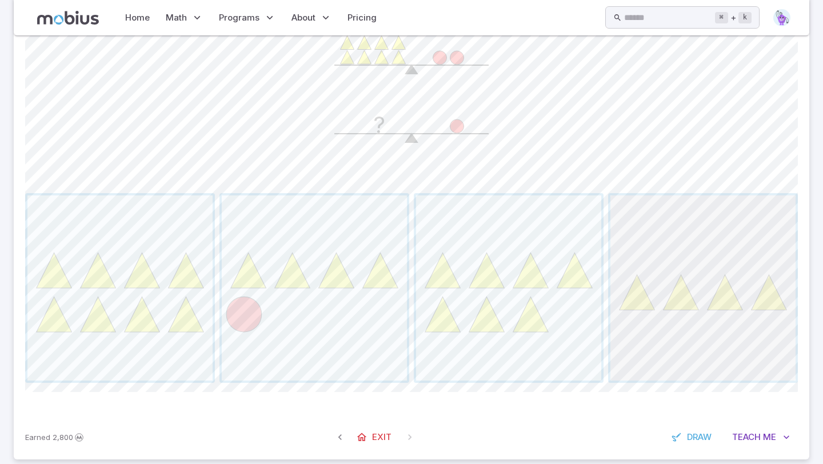
click at [691, 301] on span "button" at bounding box center [702, 287] width 185 height 185
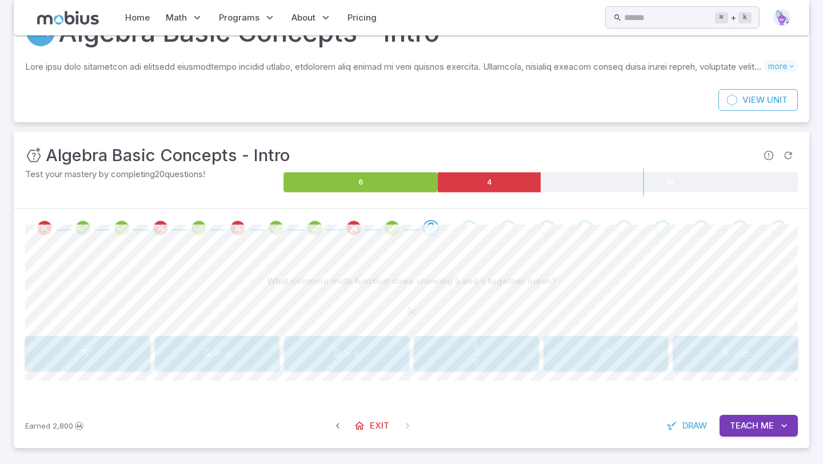
scroll to position [50, 0]
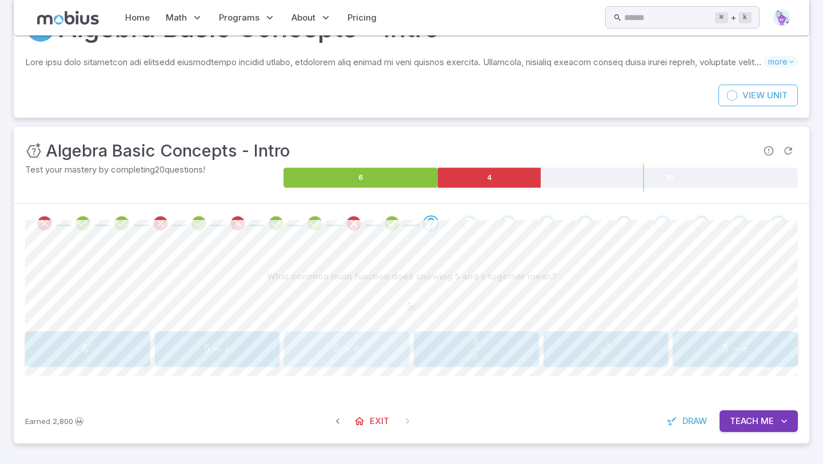
click at [363, 357] on div "5 × c 5 \times c 5 × c" at bounding box center [347, 349] width 118 height 26
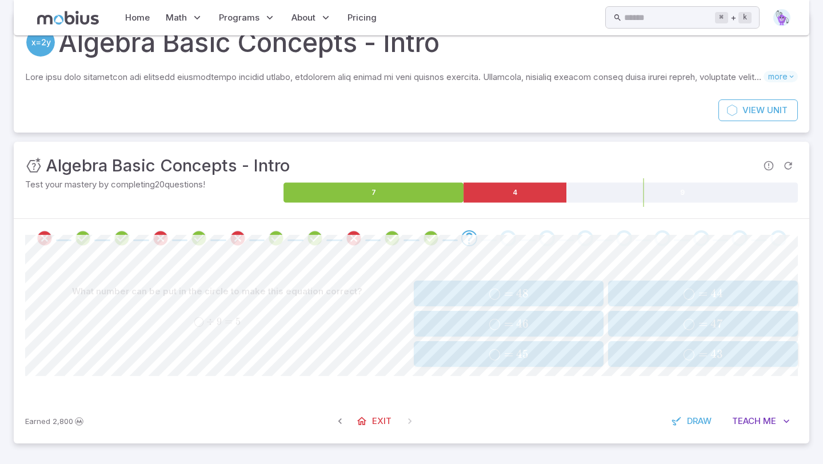
scroll to position [35, 0]
click at [467, 342] on button "◯ = 45 \bigcirc = 45 ◯ = 45" at bounding box center [509, 354] width 190 height 26
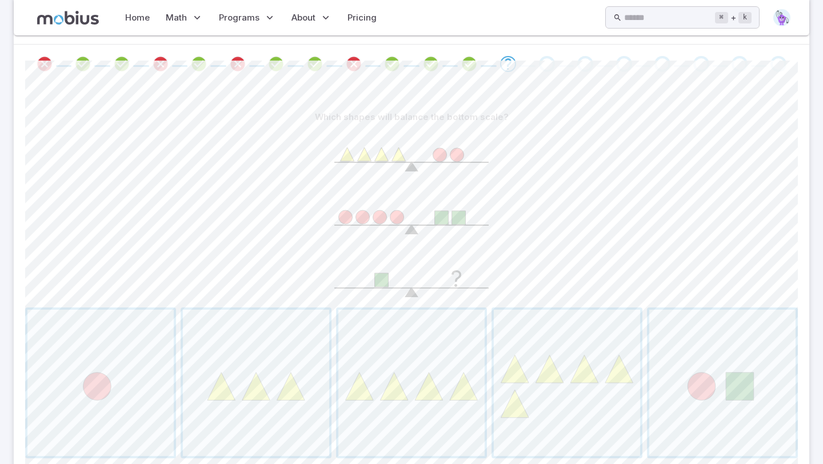
scroll to position [219, 0]
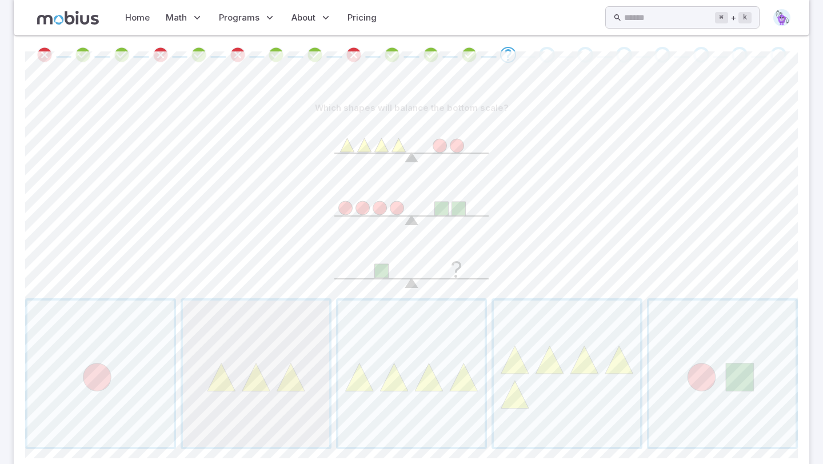
click at [321, 390] on span "button" at bounding box center [256, 374] width 146 height 146
click at [519, 377] on div at bounding box center [411, 373] width 773 height 151
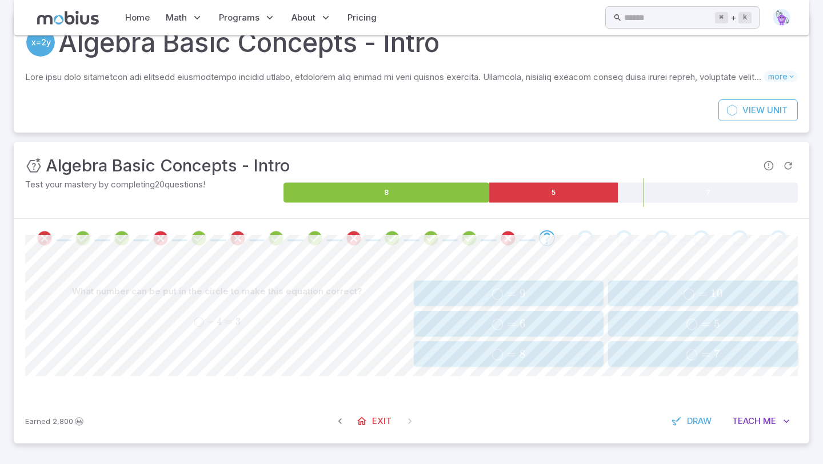
scroll to position [35, 0]
click at [675, 351] on span "◯ = 7" at bounding box center [702, 354] width 182 height 14
click at [515, 291] on span "=" at bounding box center [511, 293] width 9 height 14
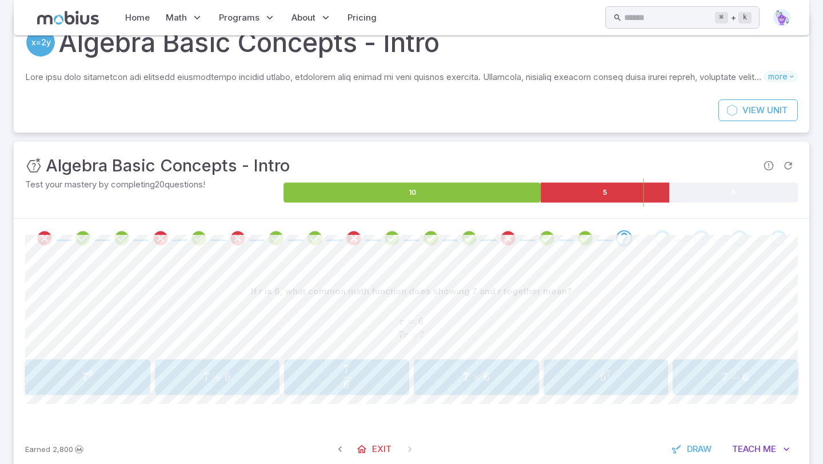
click at [502, 389] on div "7 × 6 7 \times 6 7 × 6" at bounding box center [476, 377] width 118 height 26
click at [745, 377] on span "2" at bounding box center [745, 377] width 6 height 14
